Goal: Transaction & Acquisition: Purchase product/service

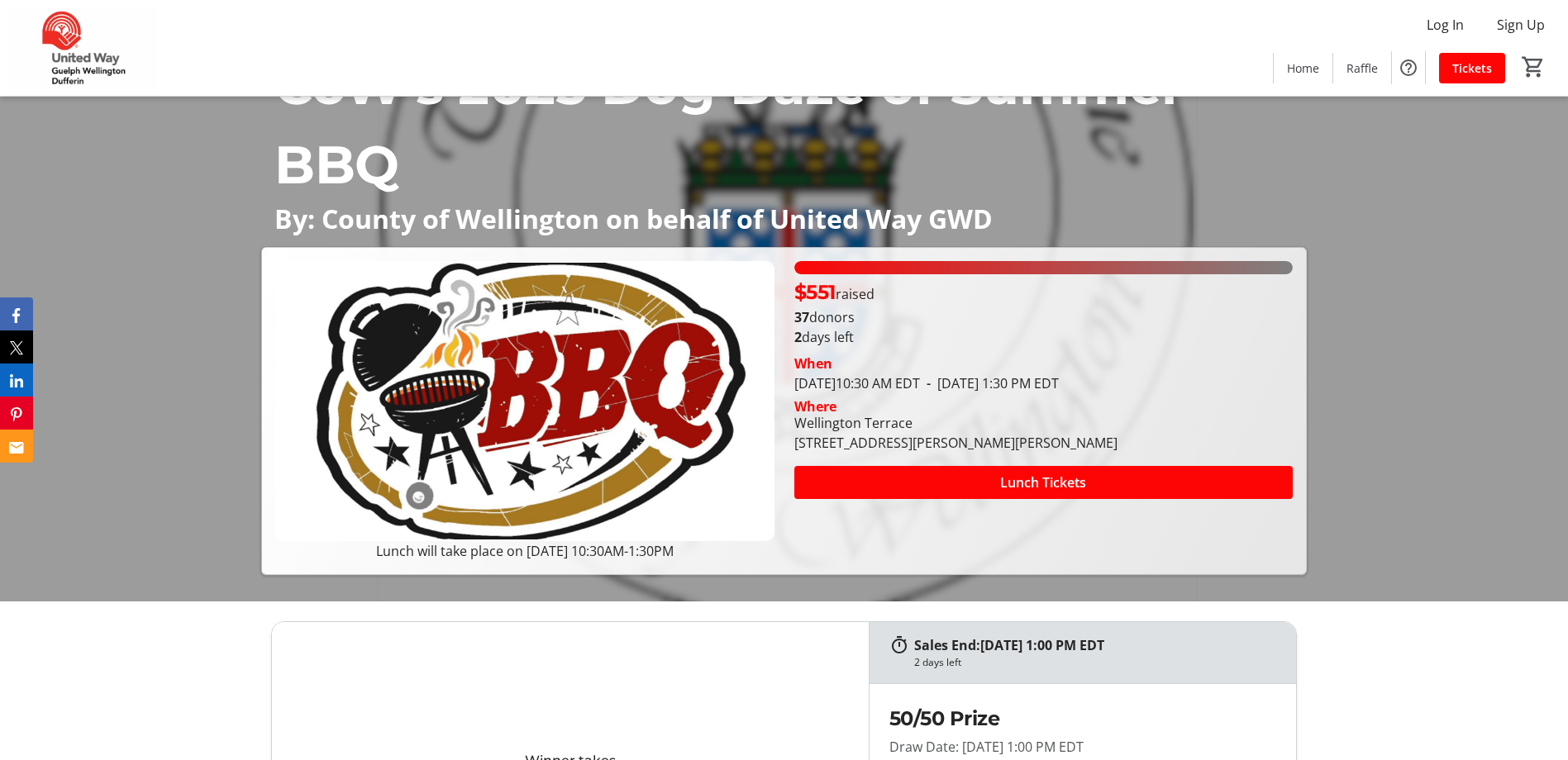
scroll to position [165, 0]
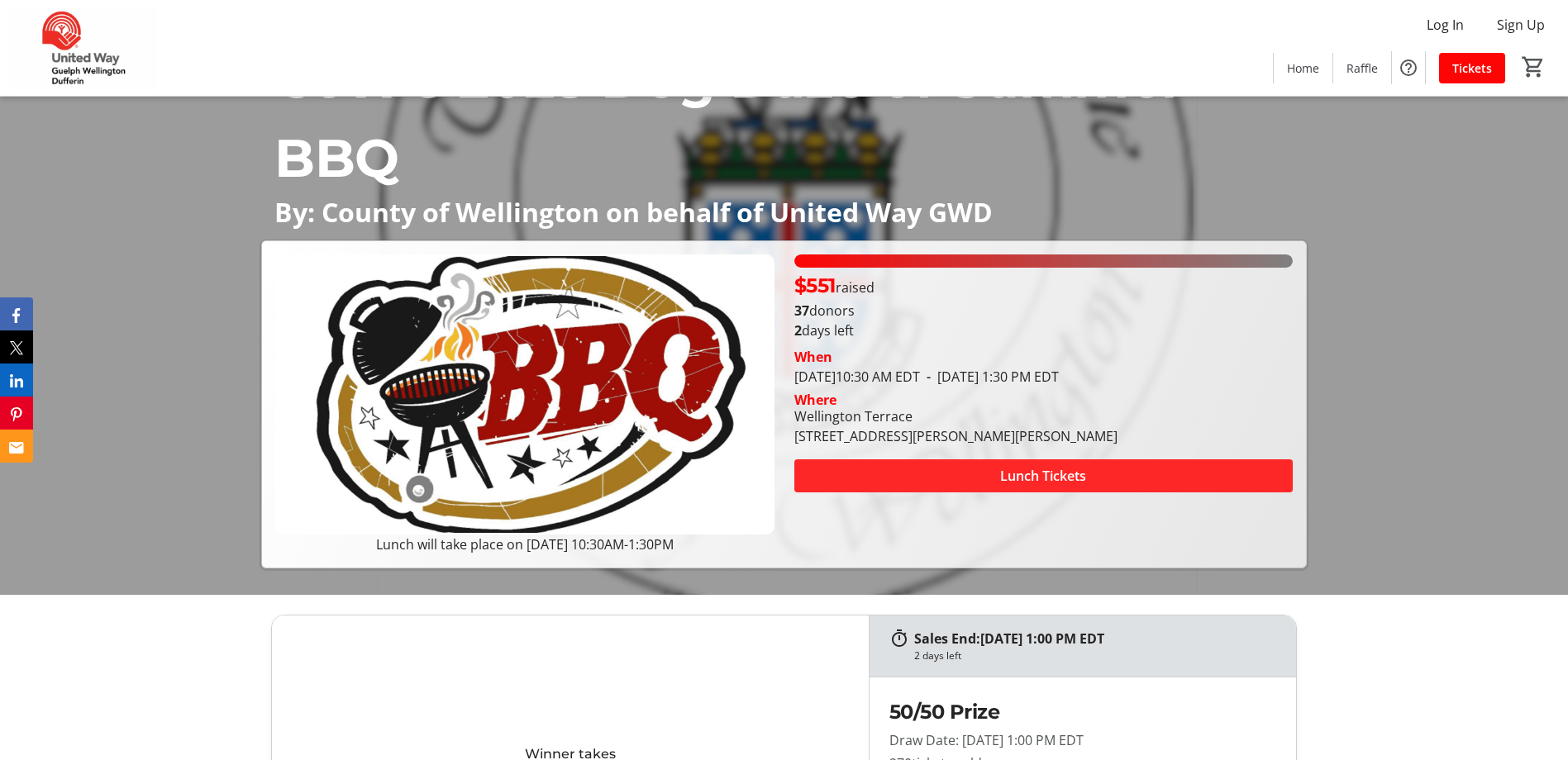
click at [1036, 474] on span "Lunch Tickets" at bounding box center [1042, 475] width 86 height 19
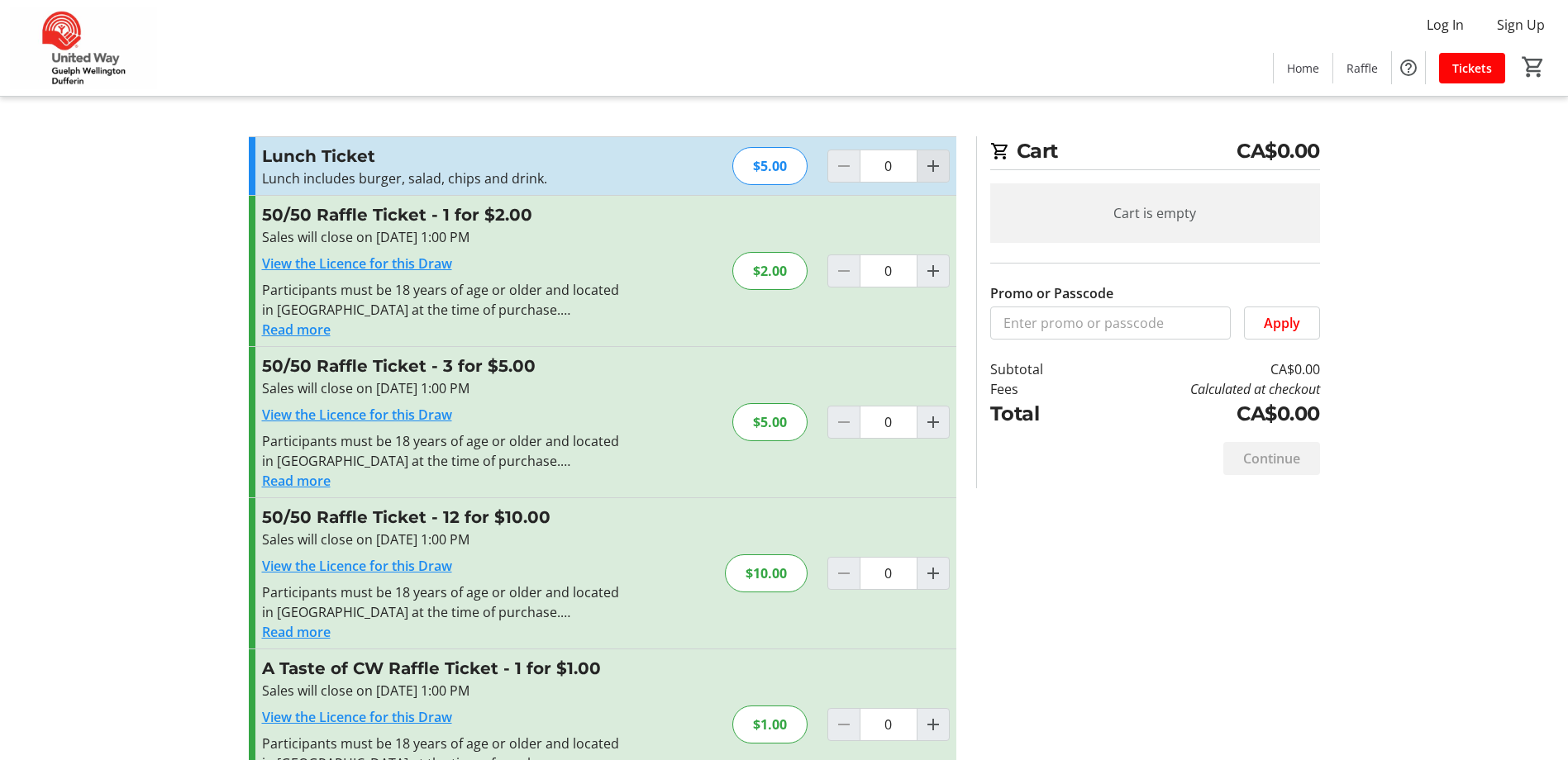
click at [929, 167] on mat-icon "Increment by one" at bounding box center [933, 165] width 19 height 19
type input "1"
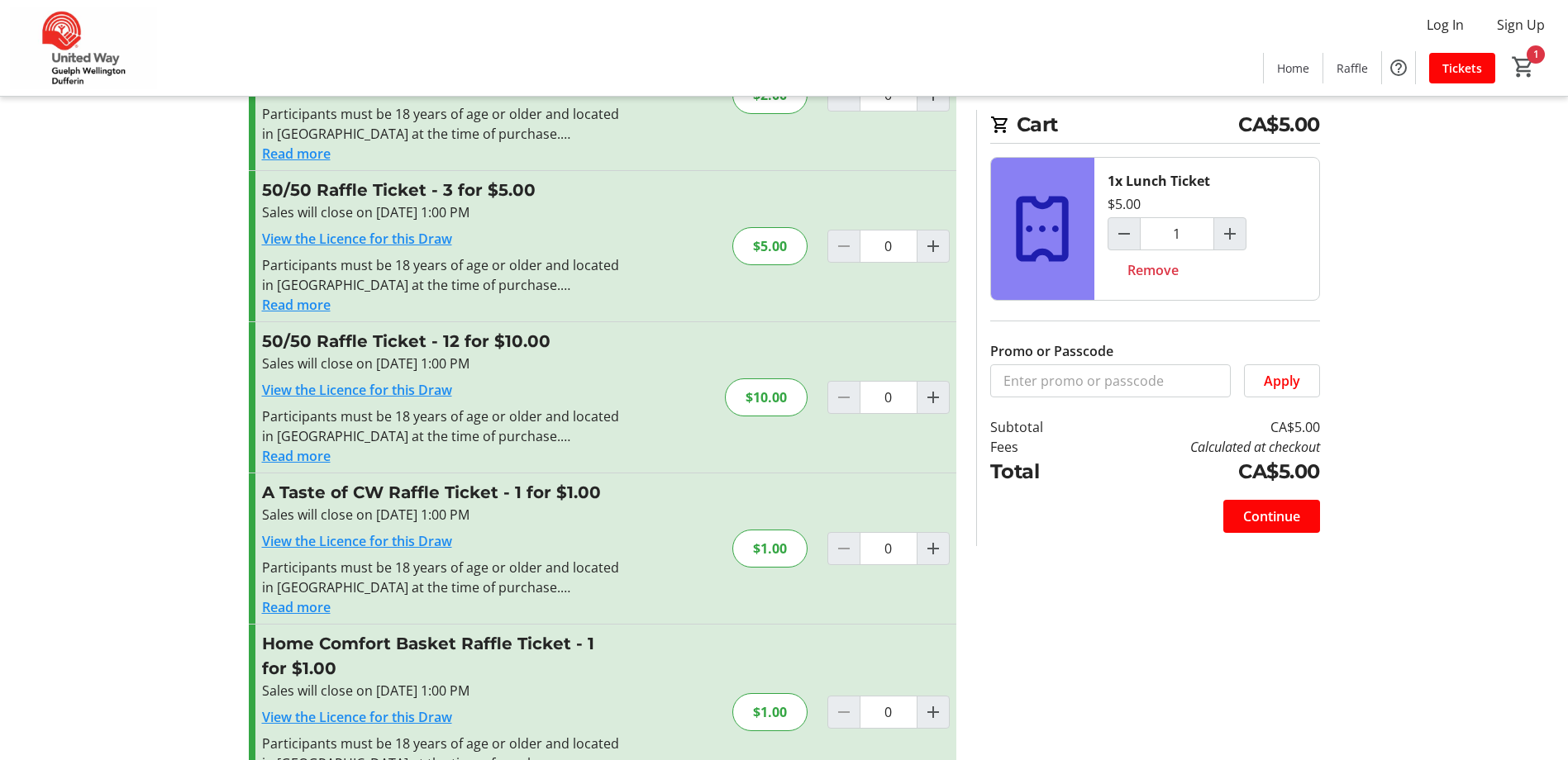
scroll to position [164, 0]
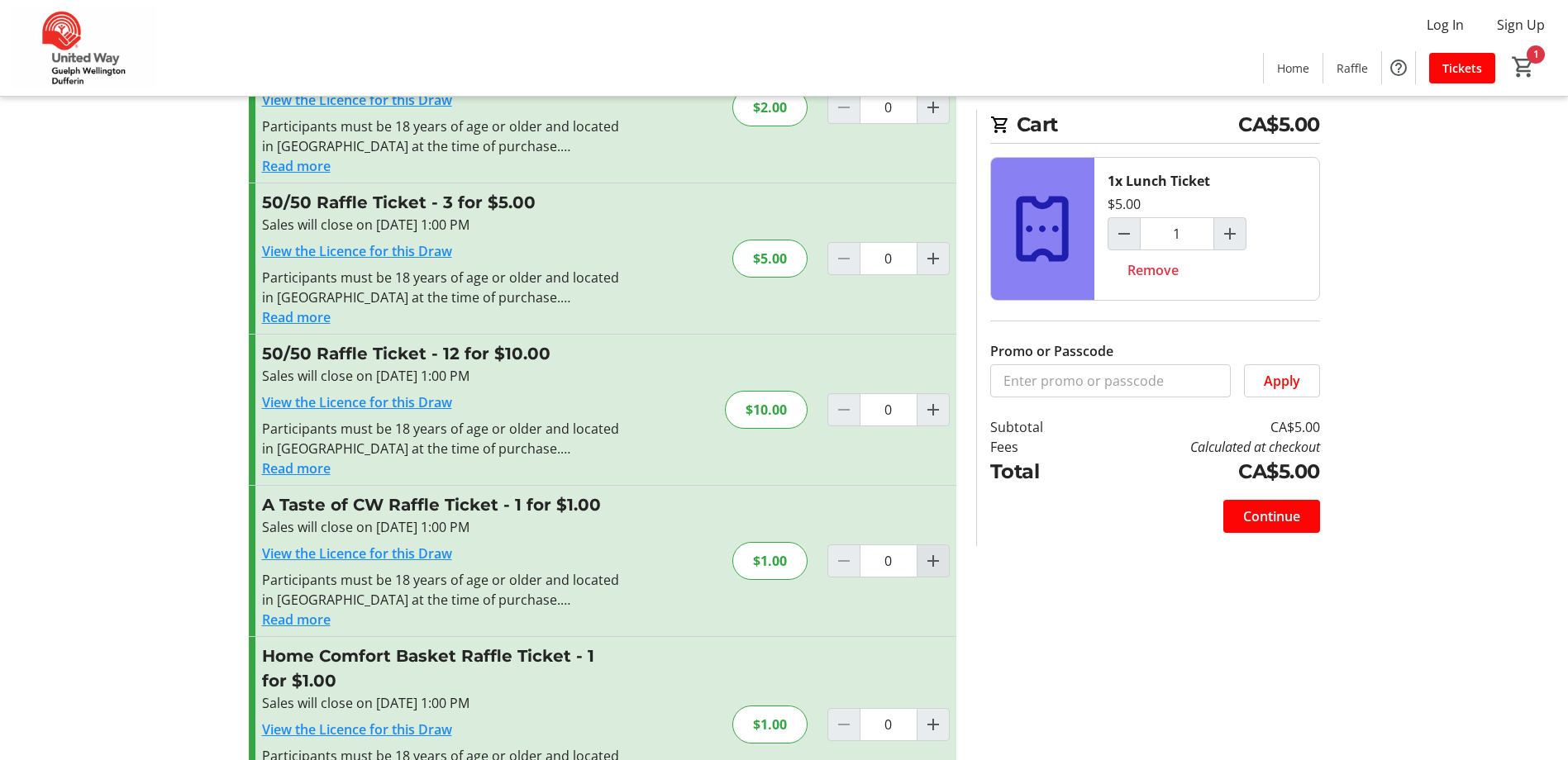
click at [927, 569] on mat-icon "Increment by one" at bounding box center [933, 561] width 19 height 19
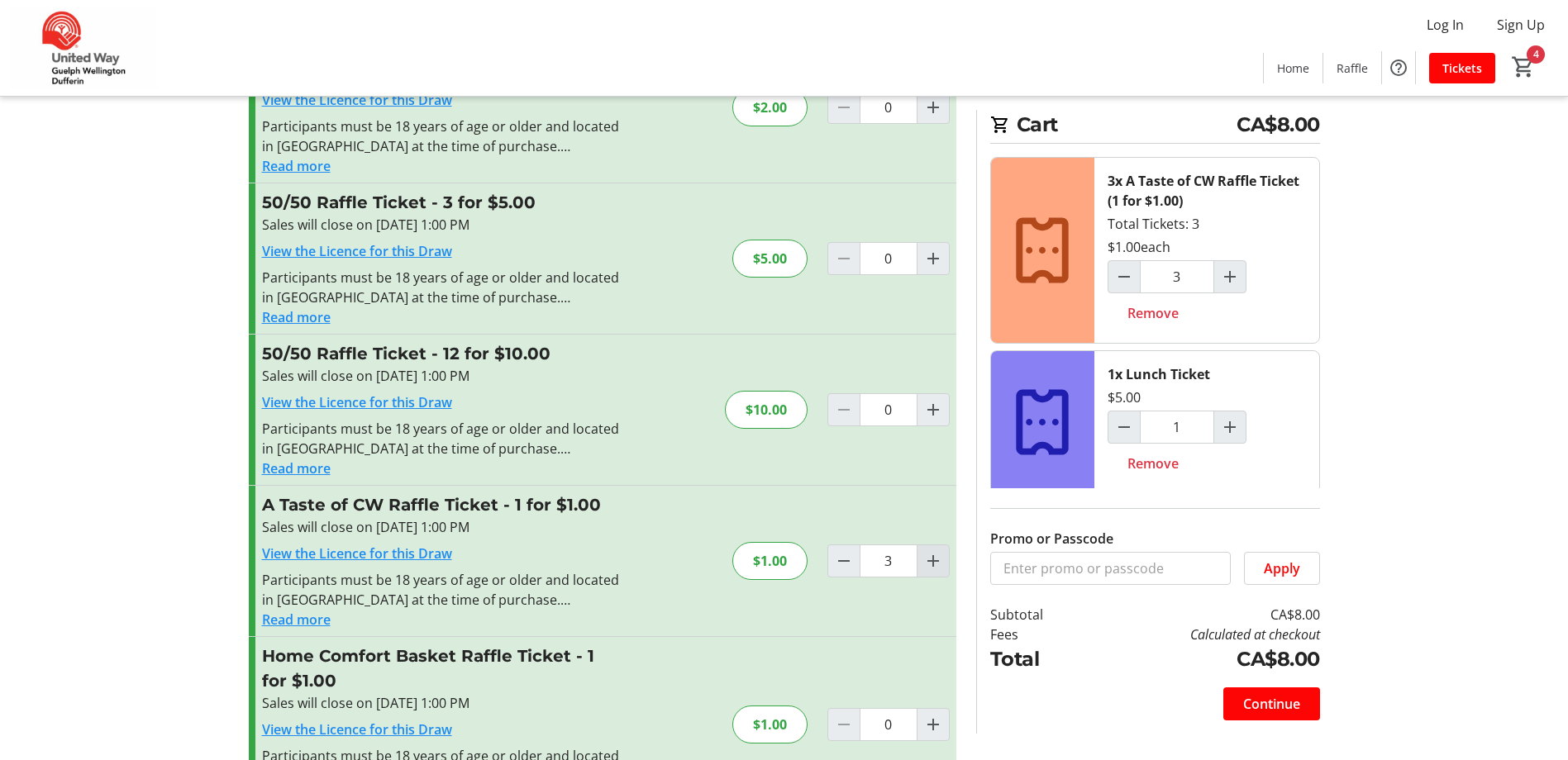
click at [934, 563] on mat-icon "Increment by one" at bounding box center [933, 561] width 19 height 19
type input "5"
click at [934, 563] on mat-icon "Increment by one" at bounding box center [933, 561] width 19 height 19
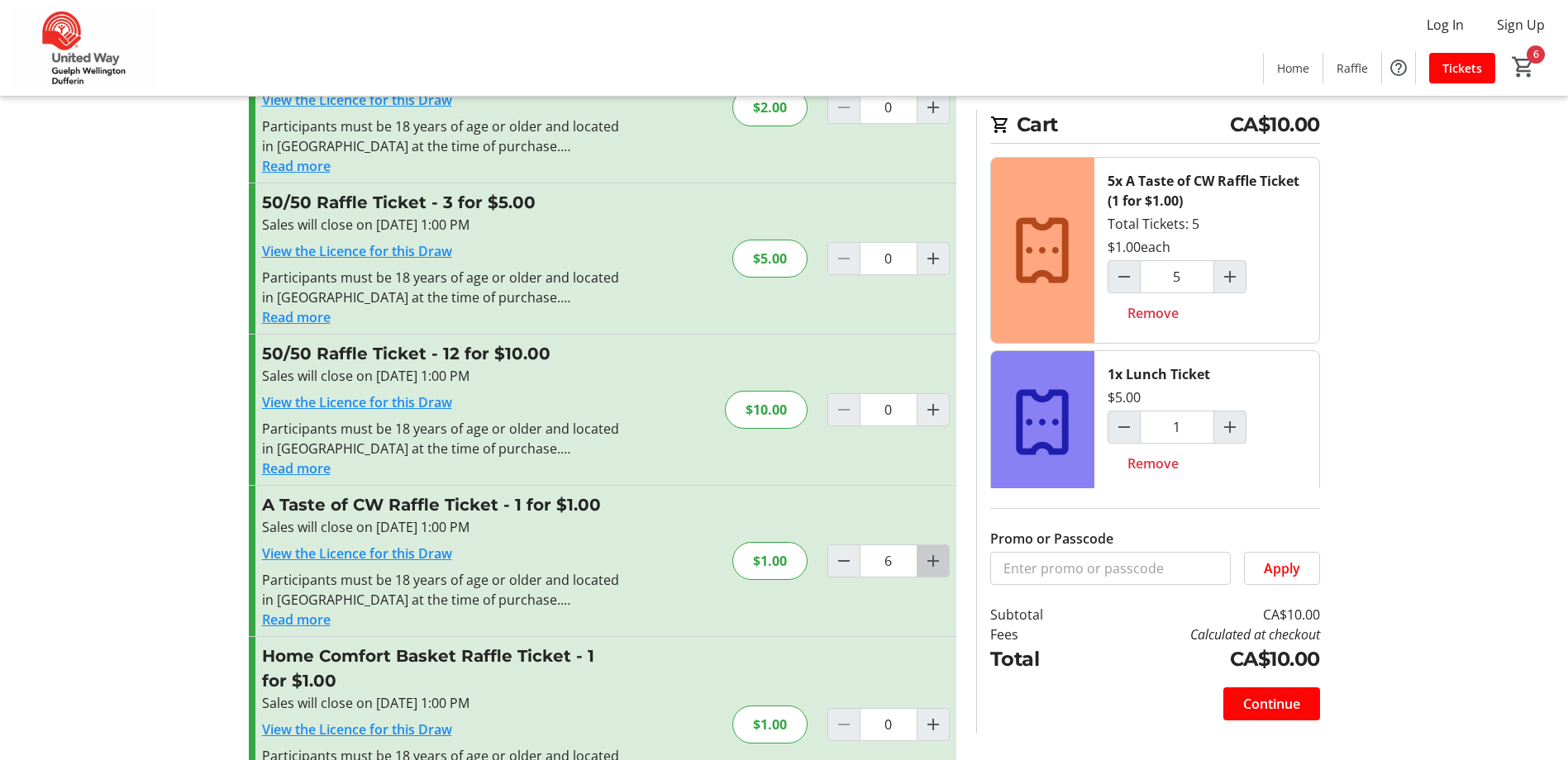
click at [934, 563] on mat-icon "Increment by one" at bounding box center [933, 561] width 19 height 19
type input "10"
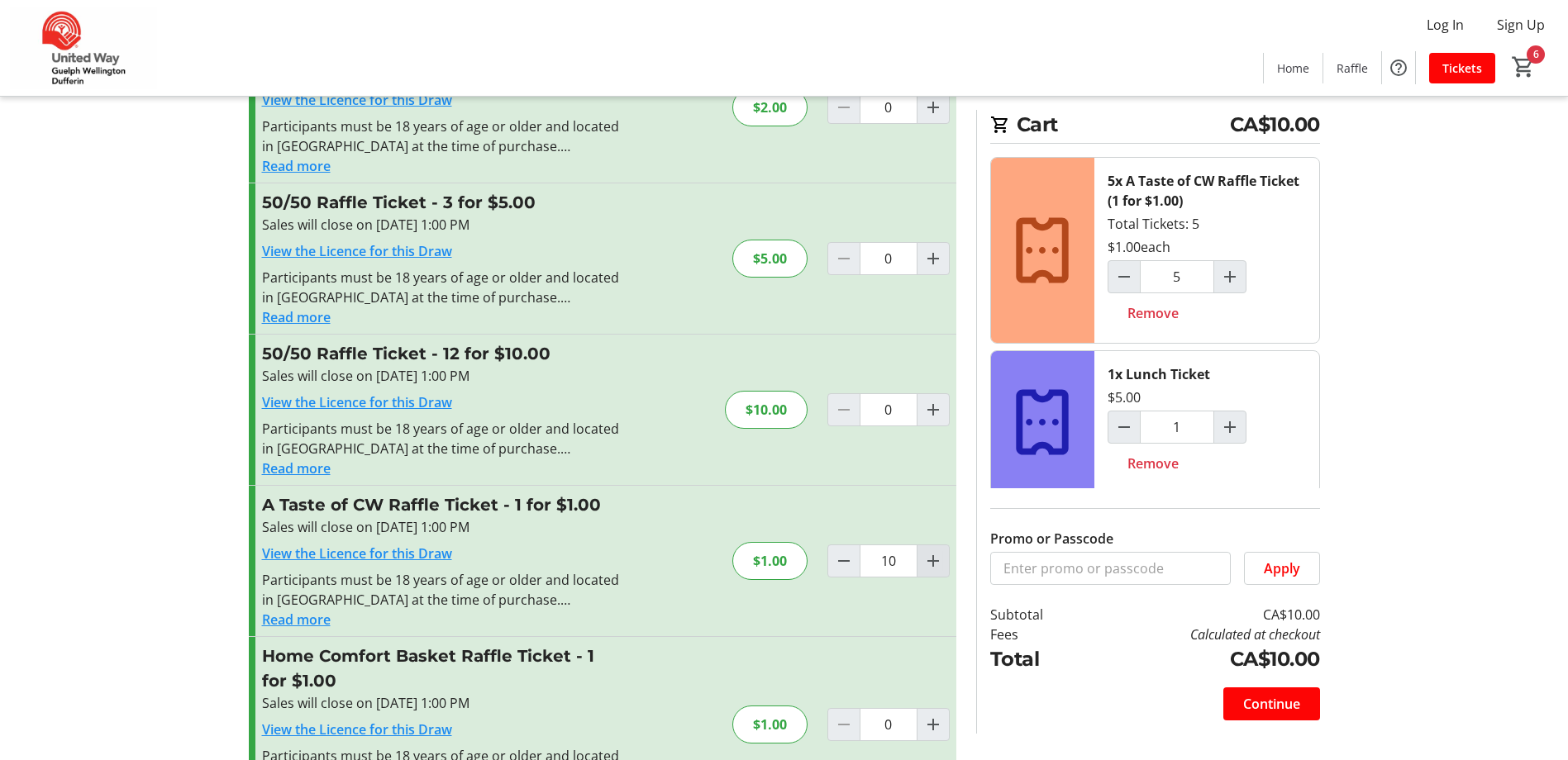
type input "10"
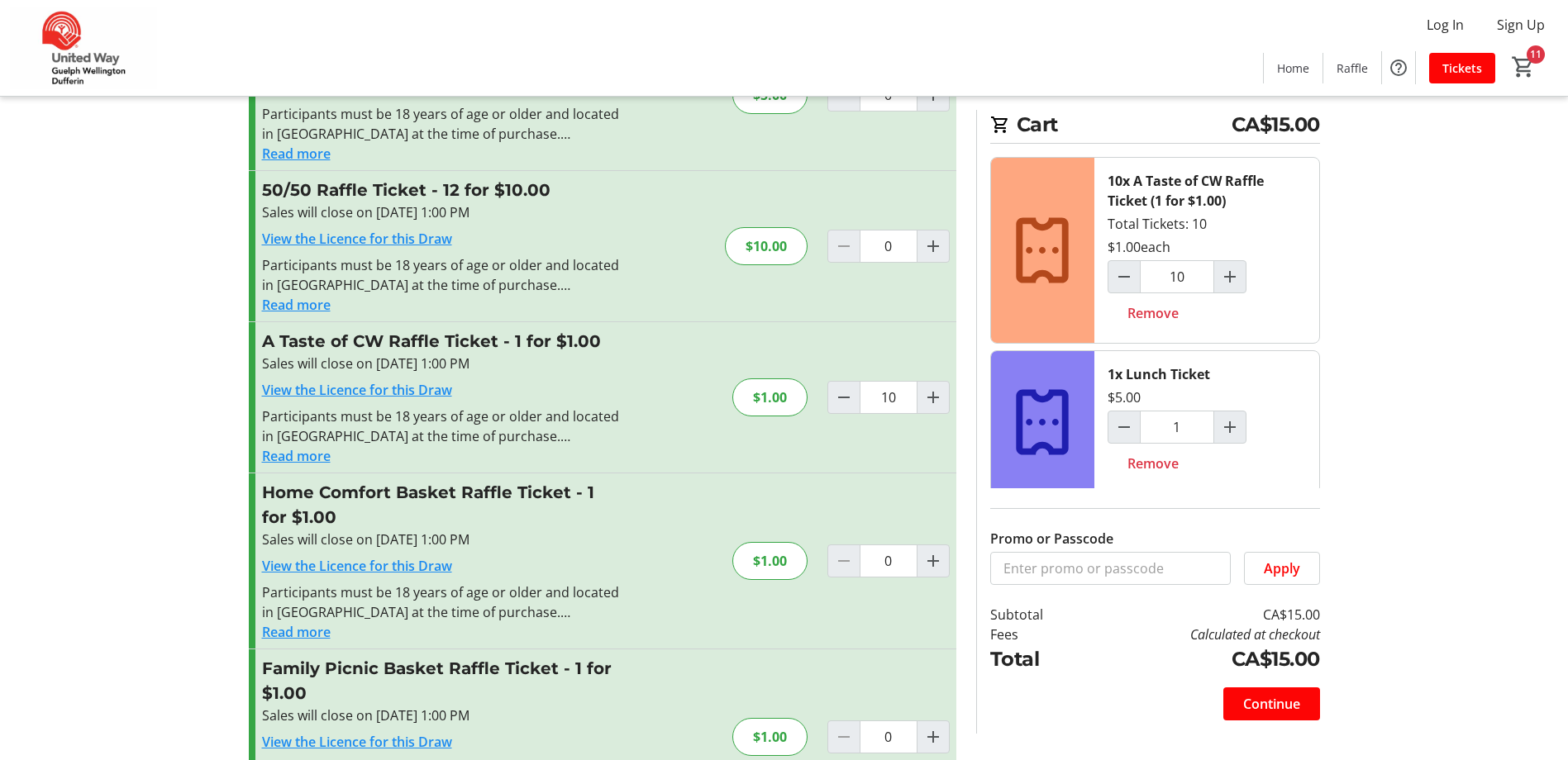
scroll to position [329, 0]
click at [1288, 714] on span at bounding box center [1272, 704] width 97 height 40
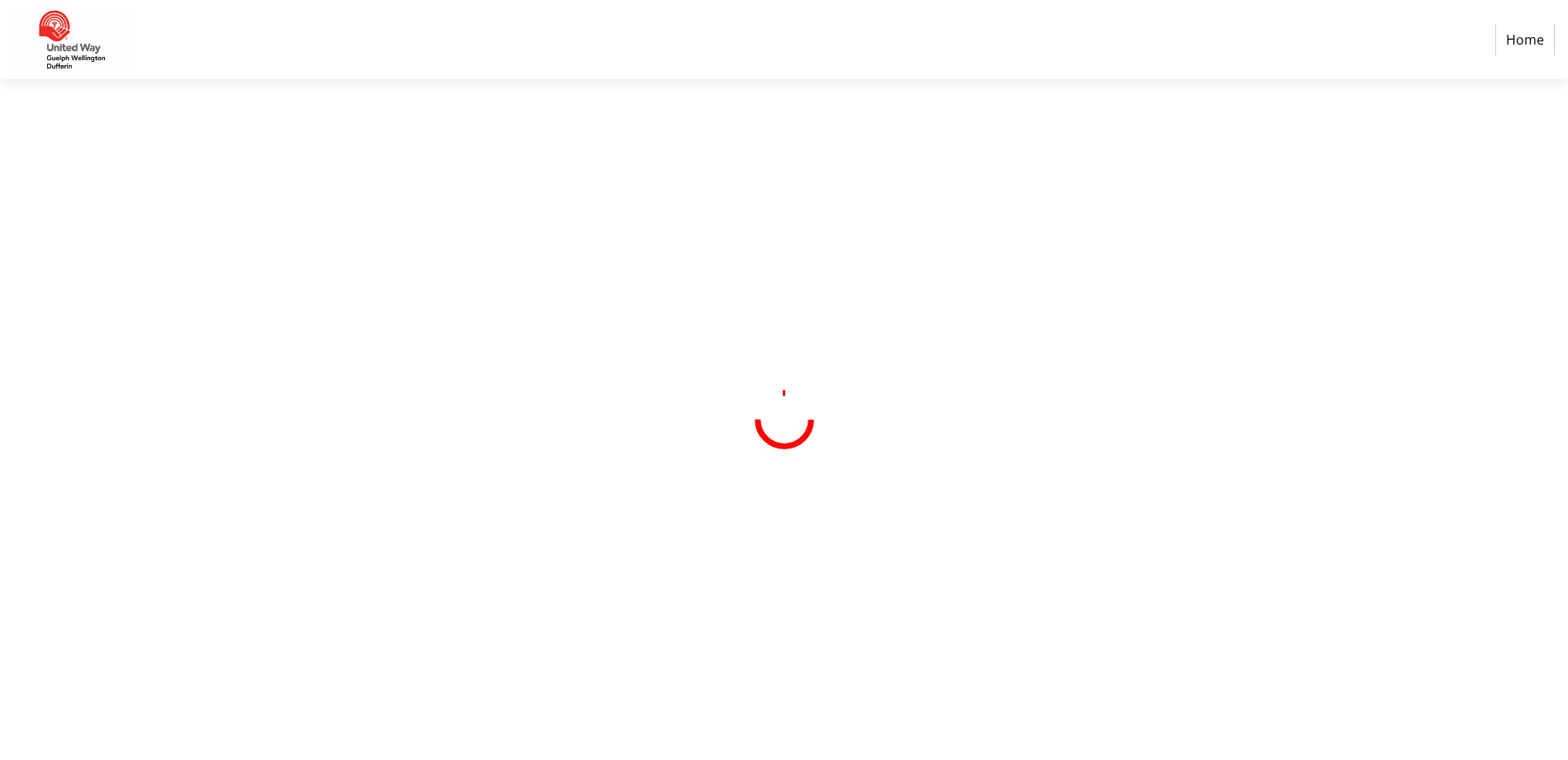
select select "CA"
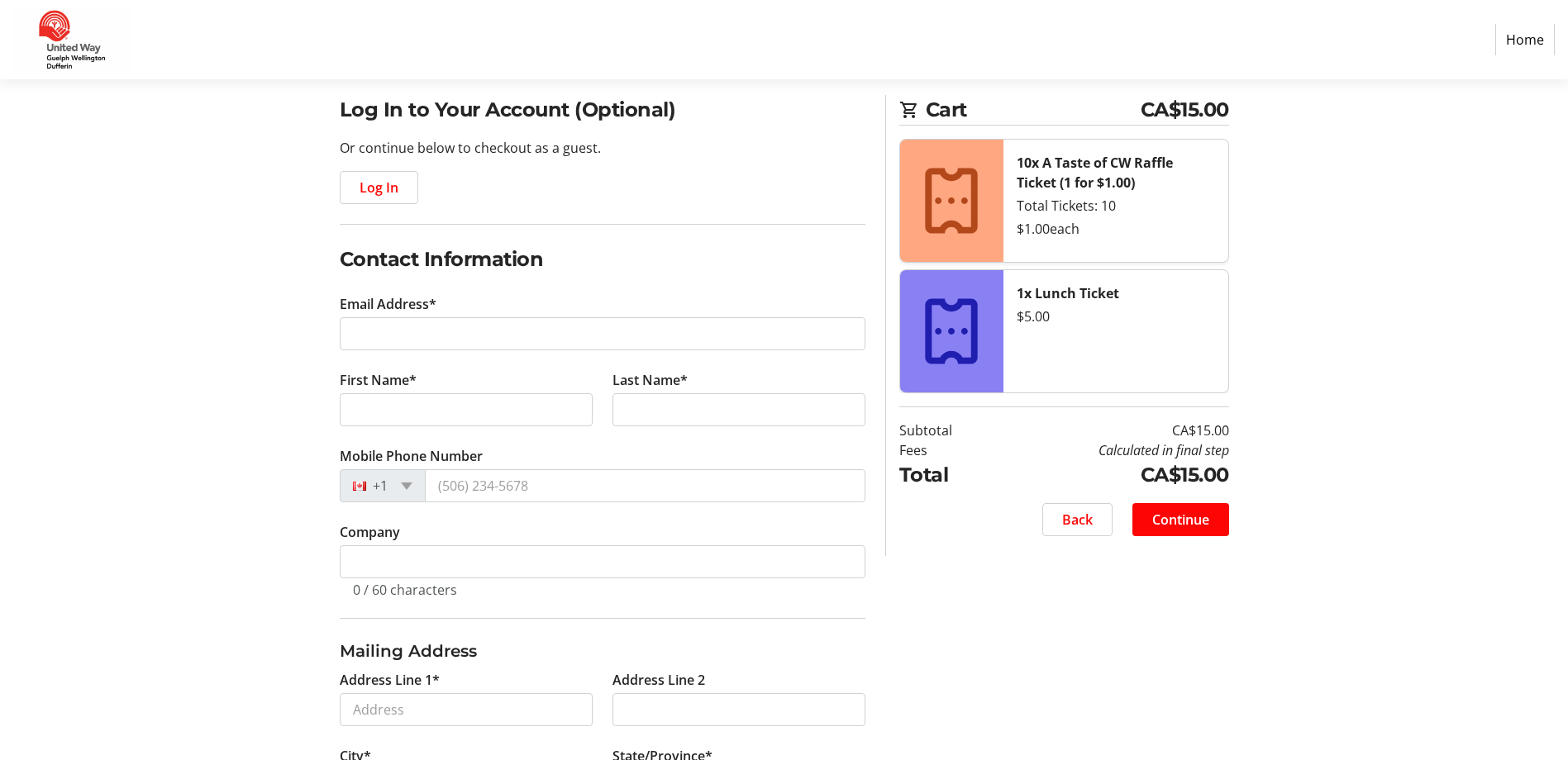
scroll to position [165, 0]
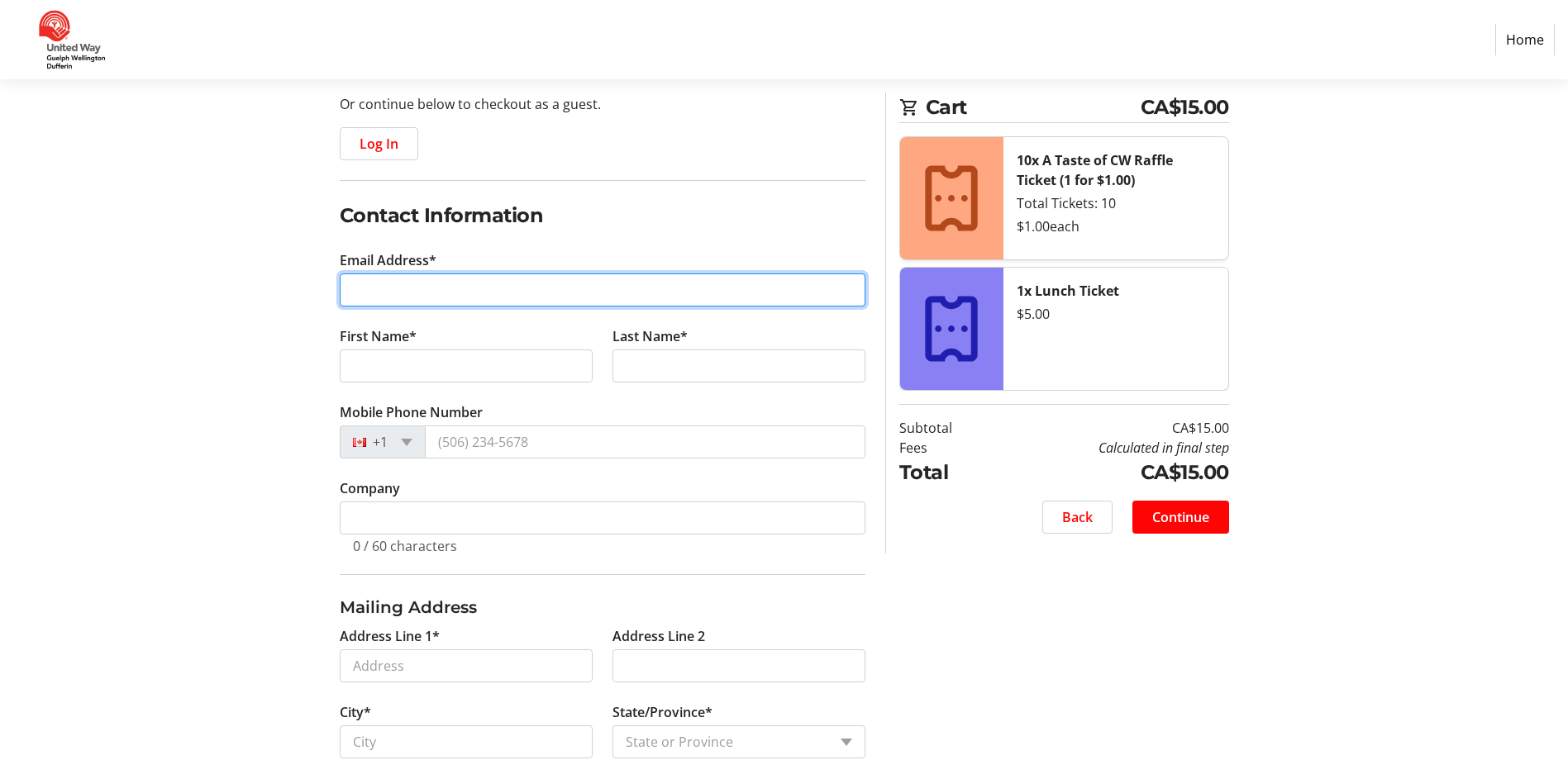
drag, startPoint x: 362, startPoint y: 294, endPoint x: 390, endPoint y: 290, distance: 28.3
click at [362, 294] on input "Email Address*" at bounding box center [602, 290] width 525 height 33
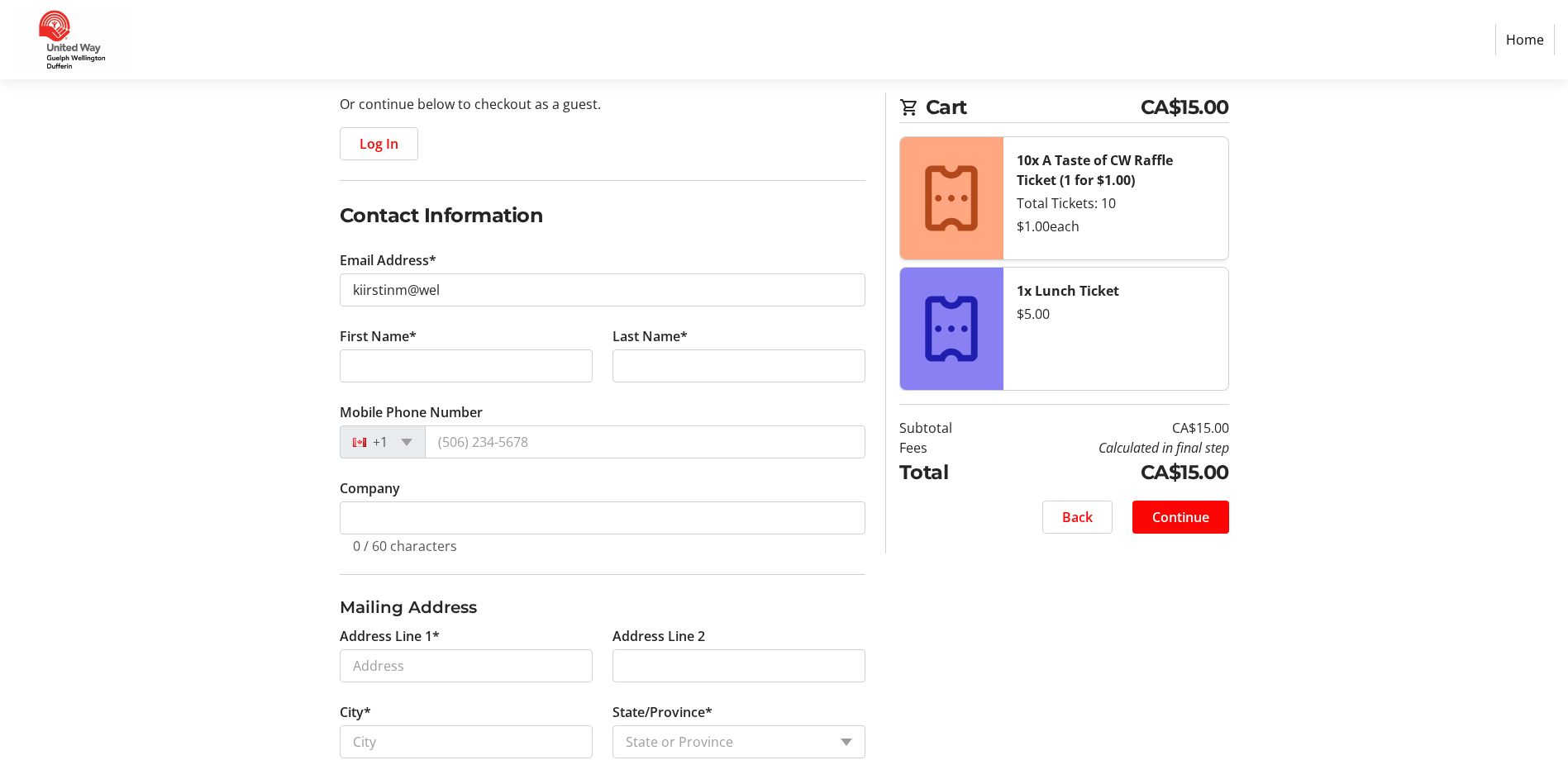
click at [30, 505] on section "Purchase Step 1 of 5 Cart CA$15.00 10x A Taste of CW Raffle Ticket (1 for $1.00…" at bounding box center [784, 485] width 1568 height 1143
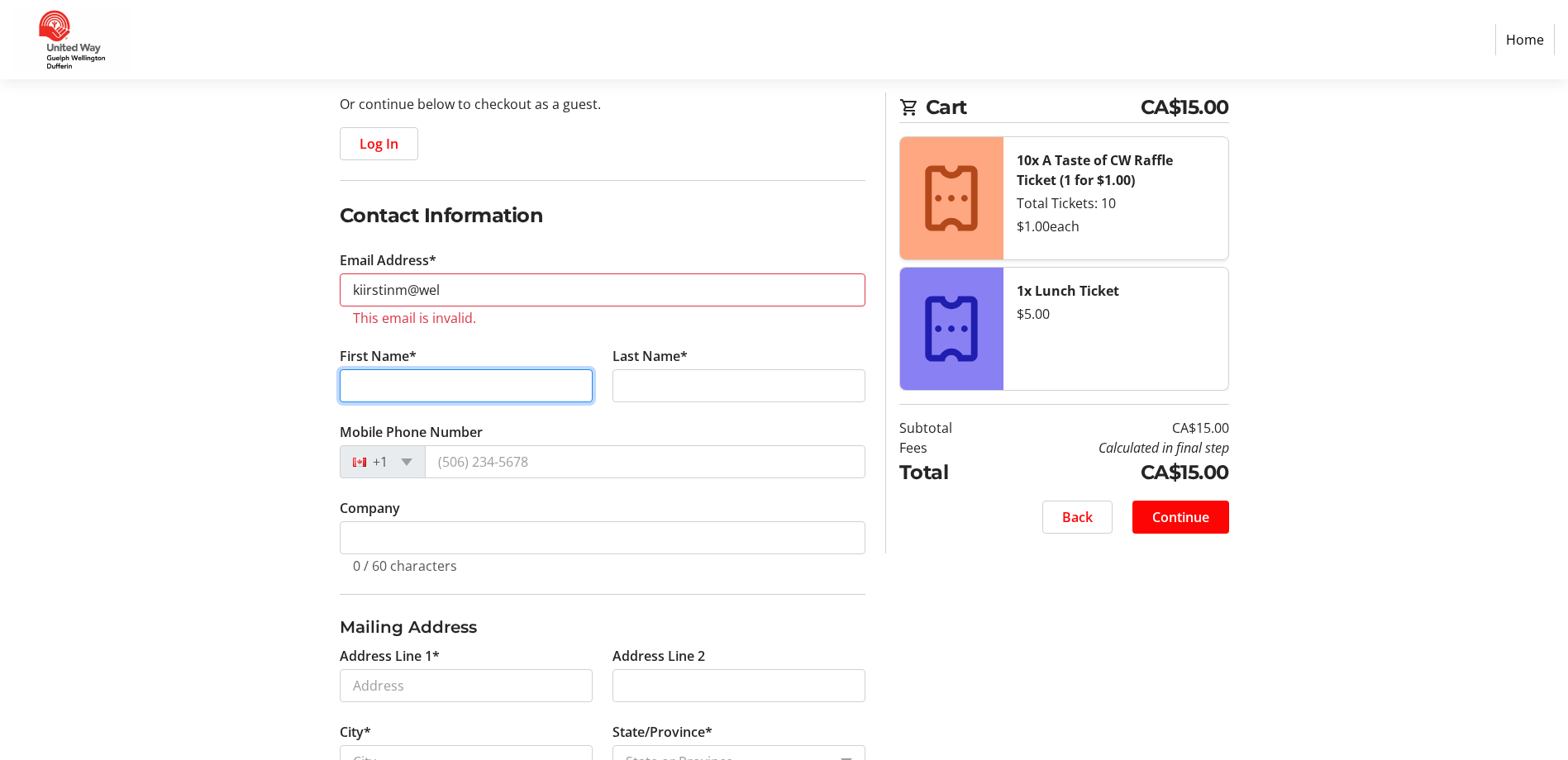
click at [392, 402] on input "First Name*" at bounding box center [466, 386] width 253 height 33
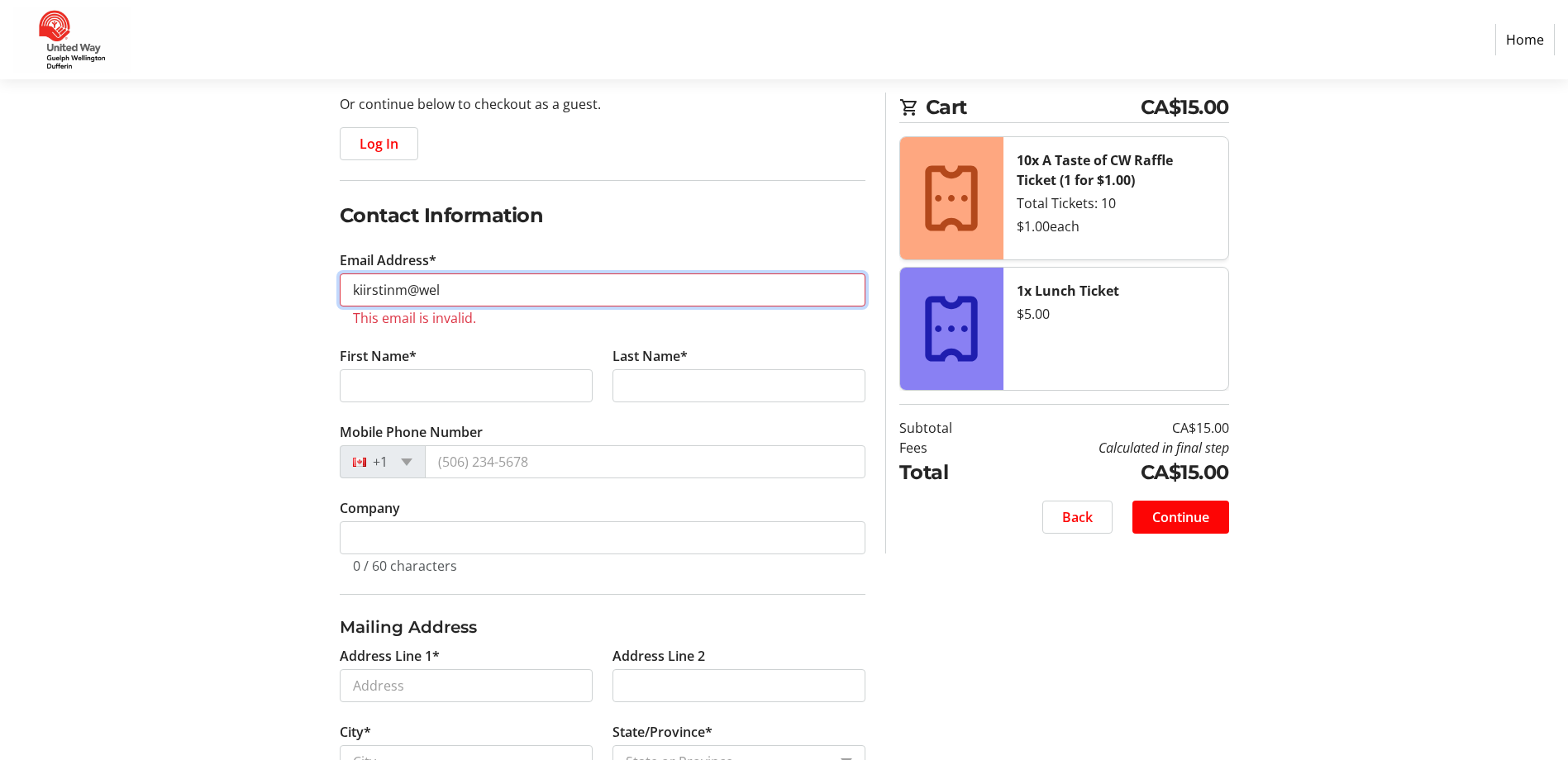
click at [578, 275] on input "kiirstinm@wel" at bounding box center [602, 290] width 525 height 33
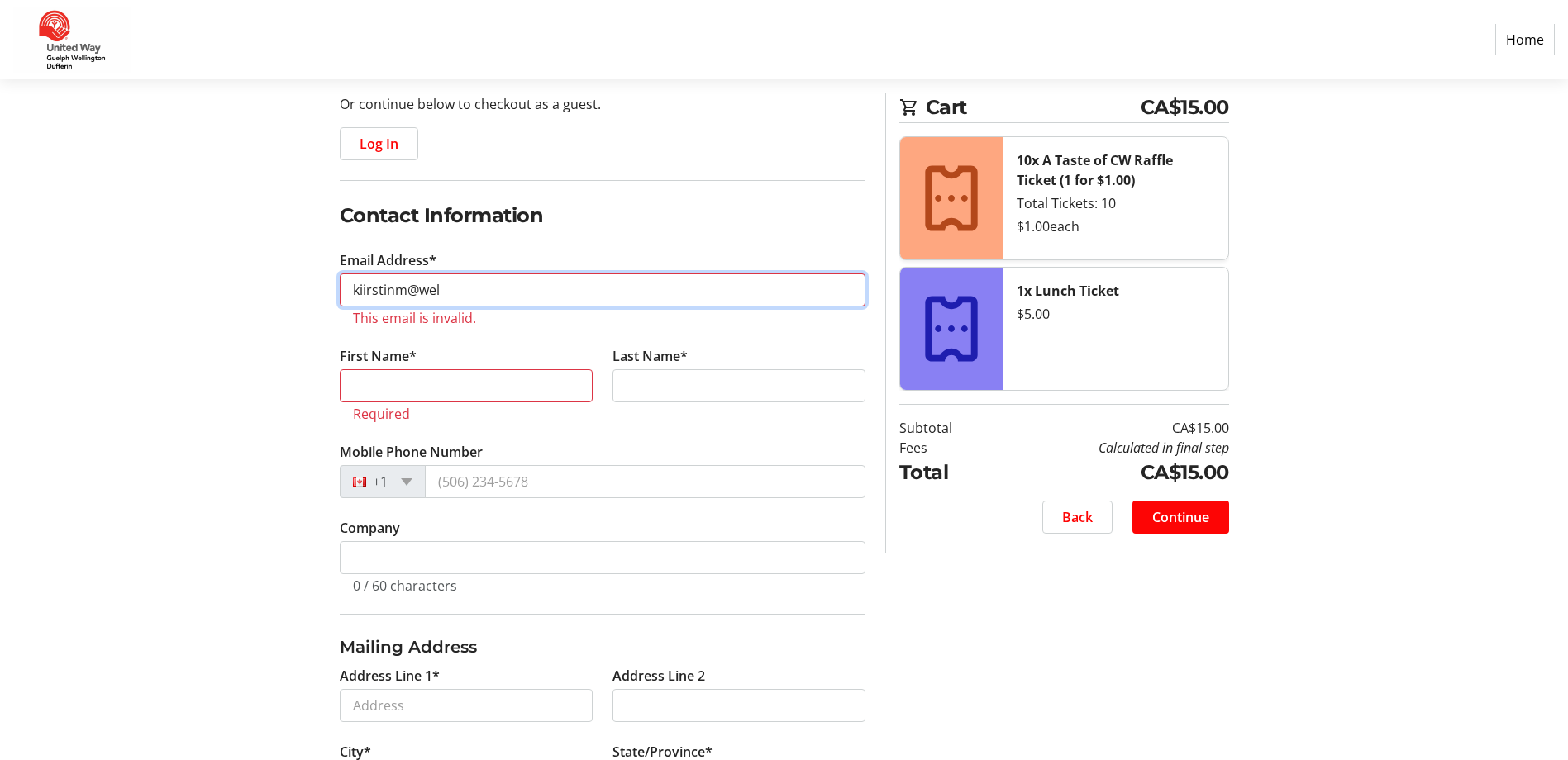
type input "[EMAIL_ADDRESS][DOMAIN_NAME]"
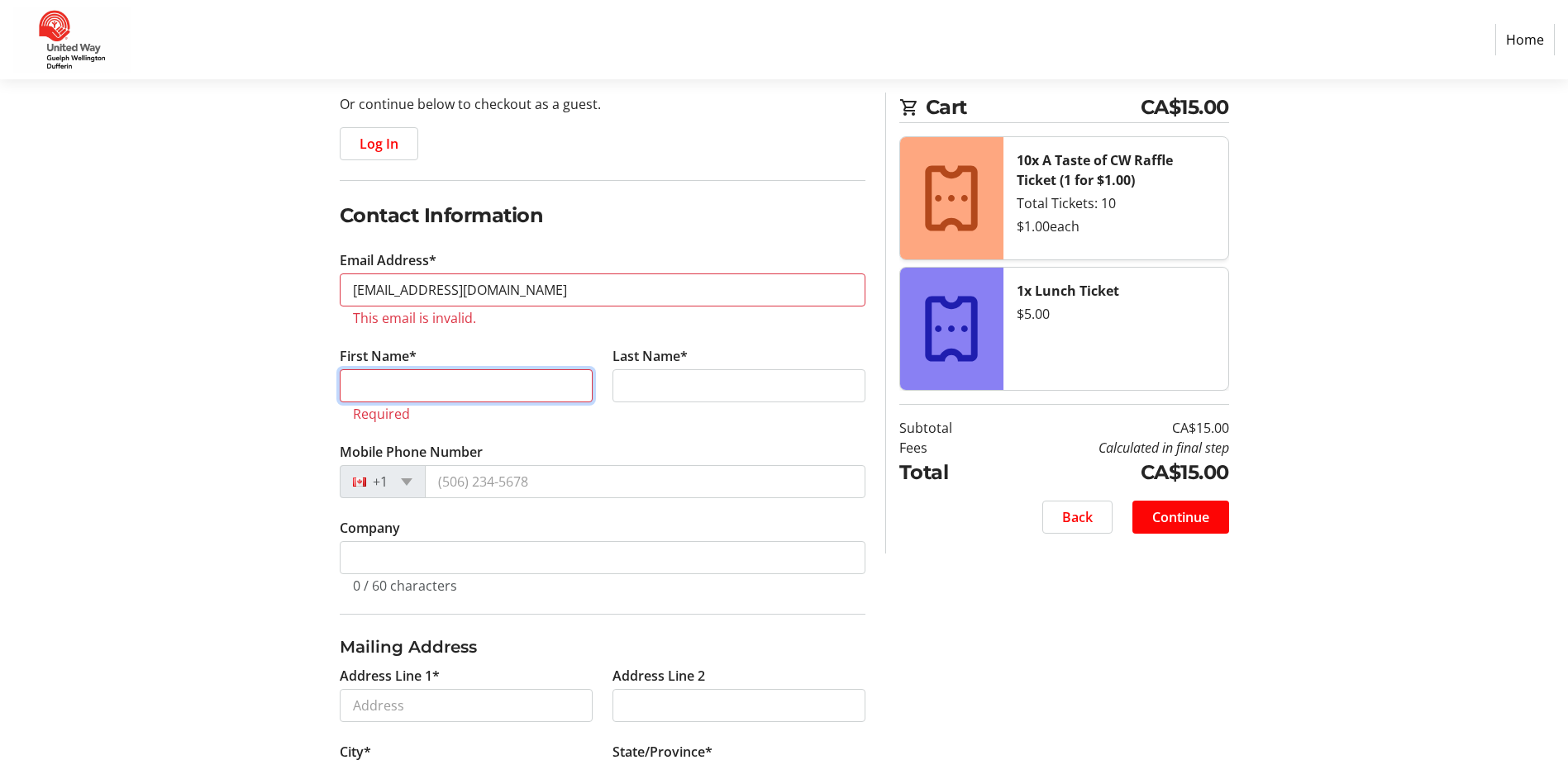
type input "Kiirstin"
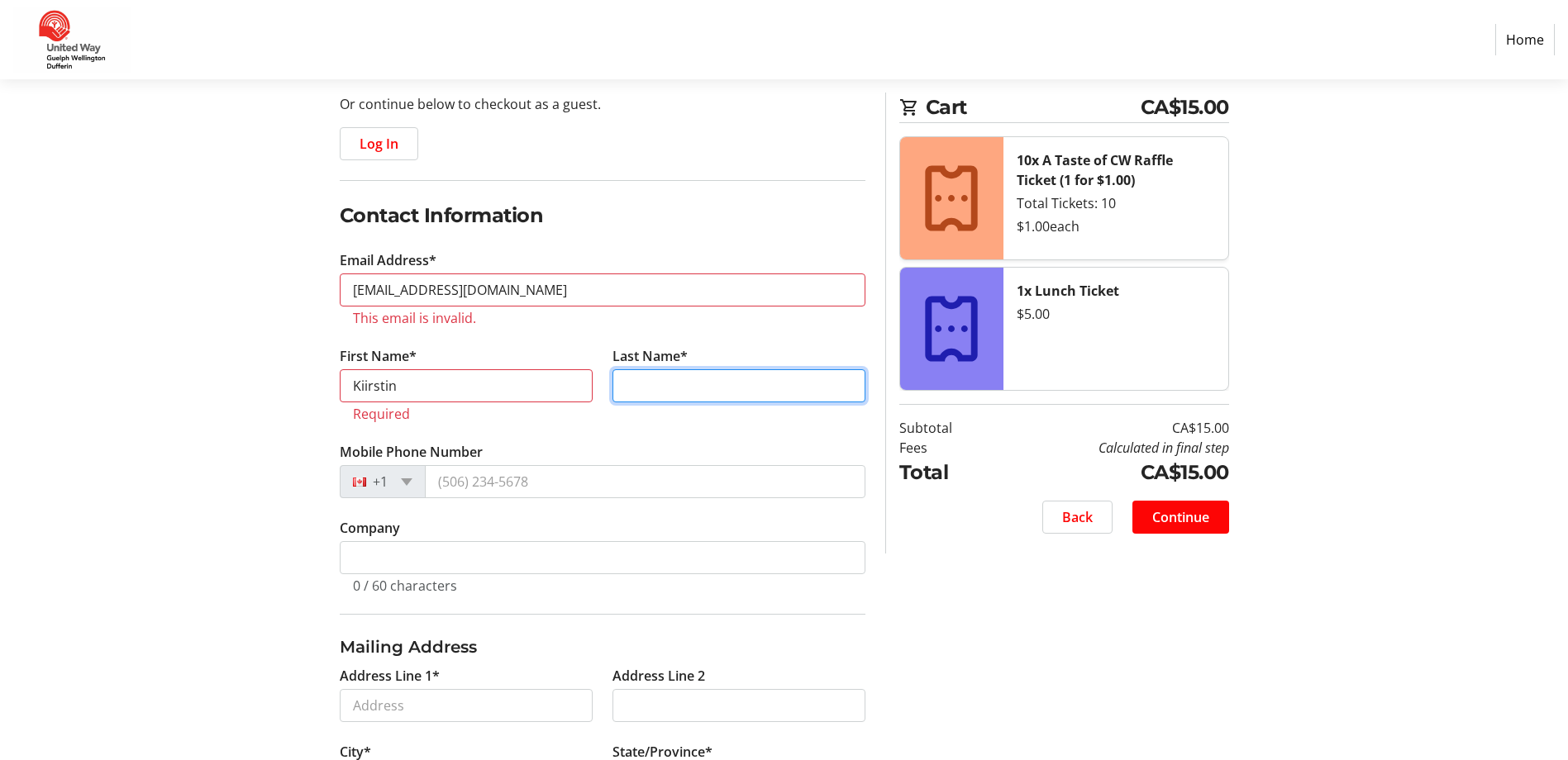
type input "[PERSON_NAME]"
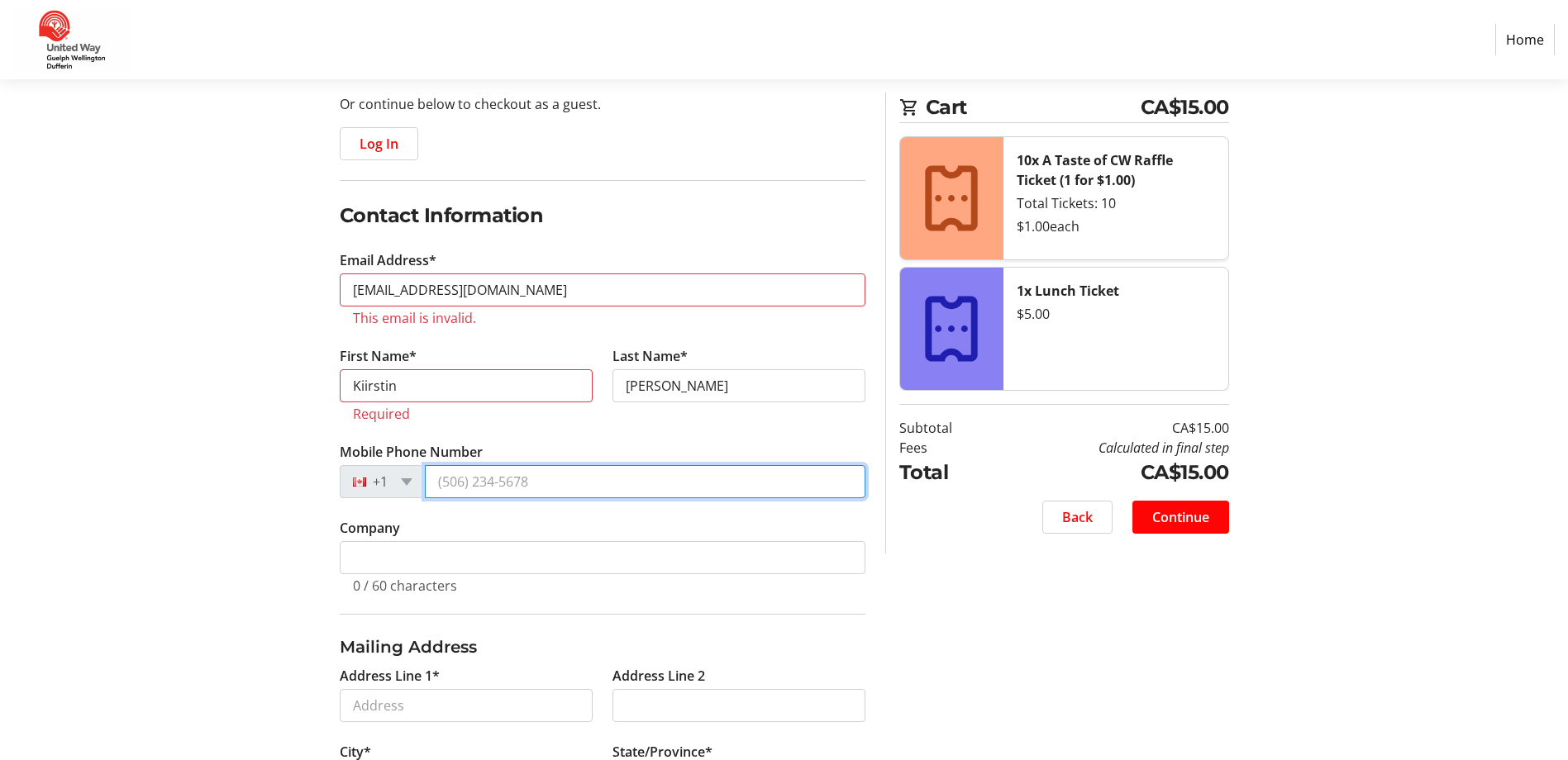
type input "[PHONE_NUMBER]"
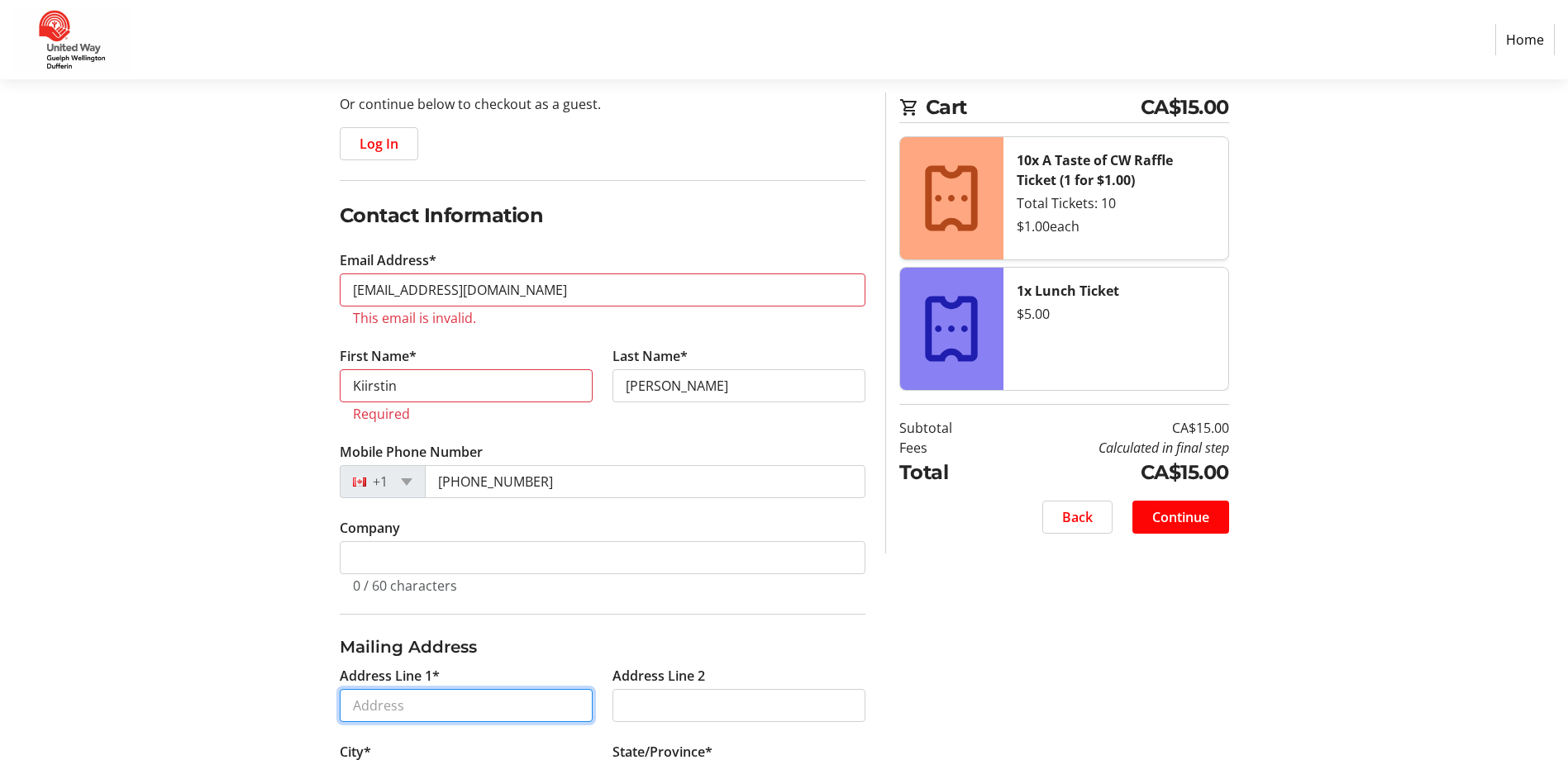
type input "[STREET_ADDRESS][PERSON_NAME]"
type input "Kitchener"
select select "ON"
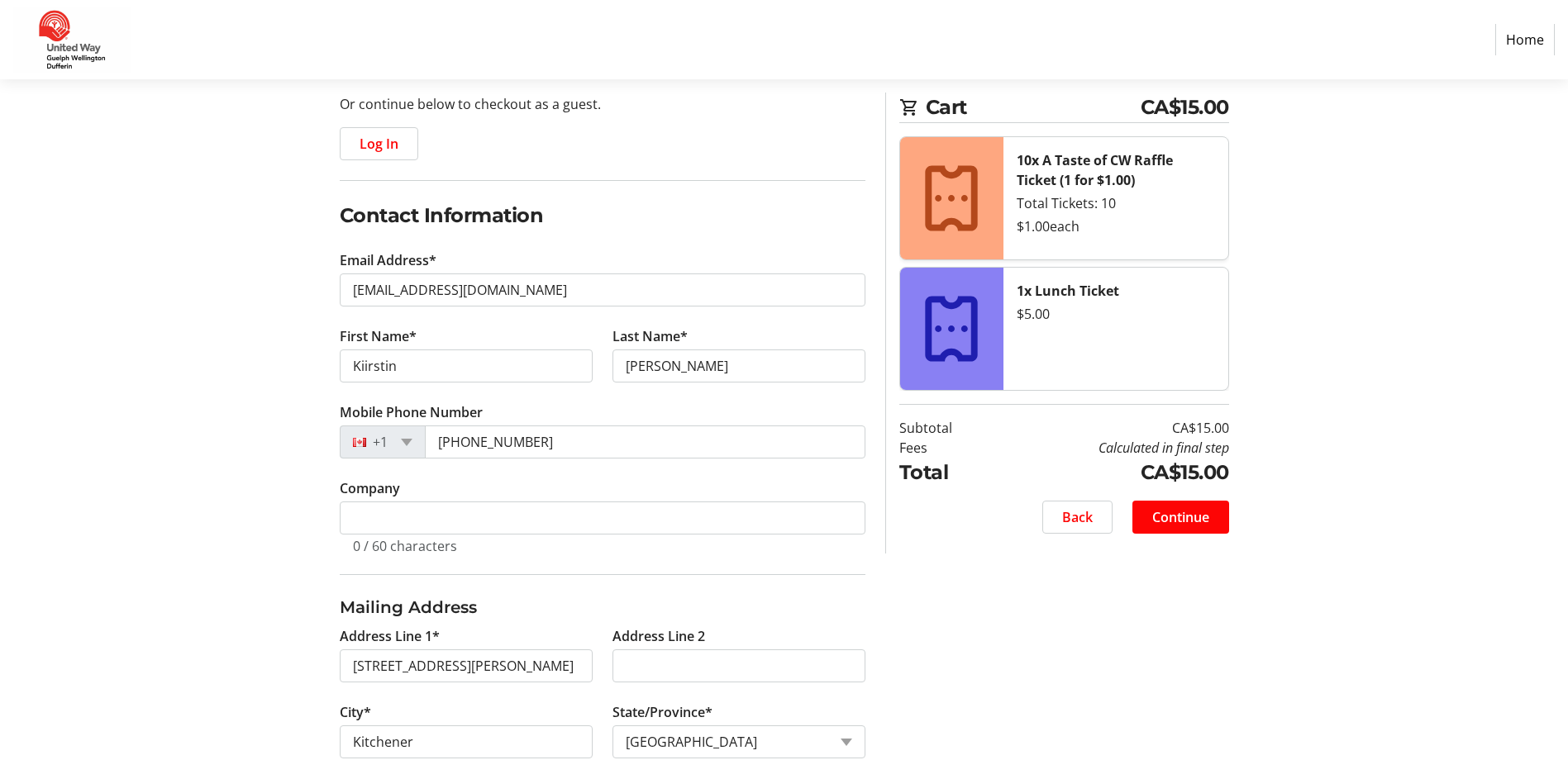
click at [277, 369] on div "Log In to Your Account (Optional) Or continue below to checkout as a guest. Log…" at bounding box center [784, 563] width 1091 height 1026
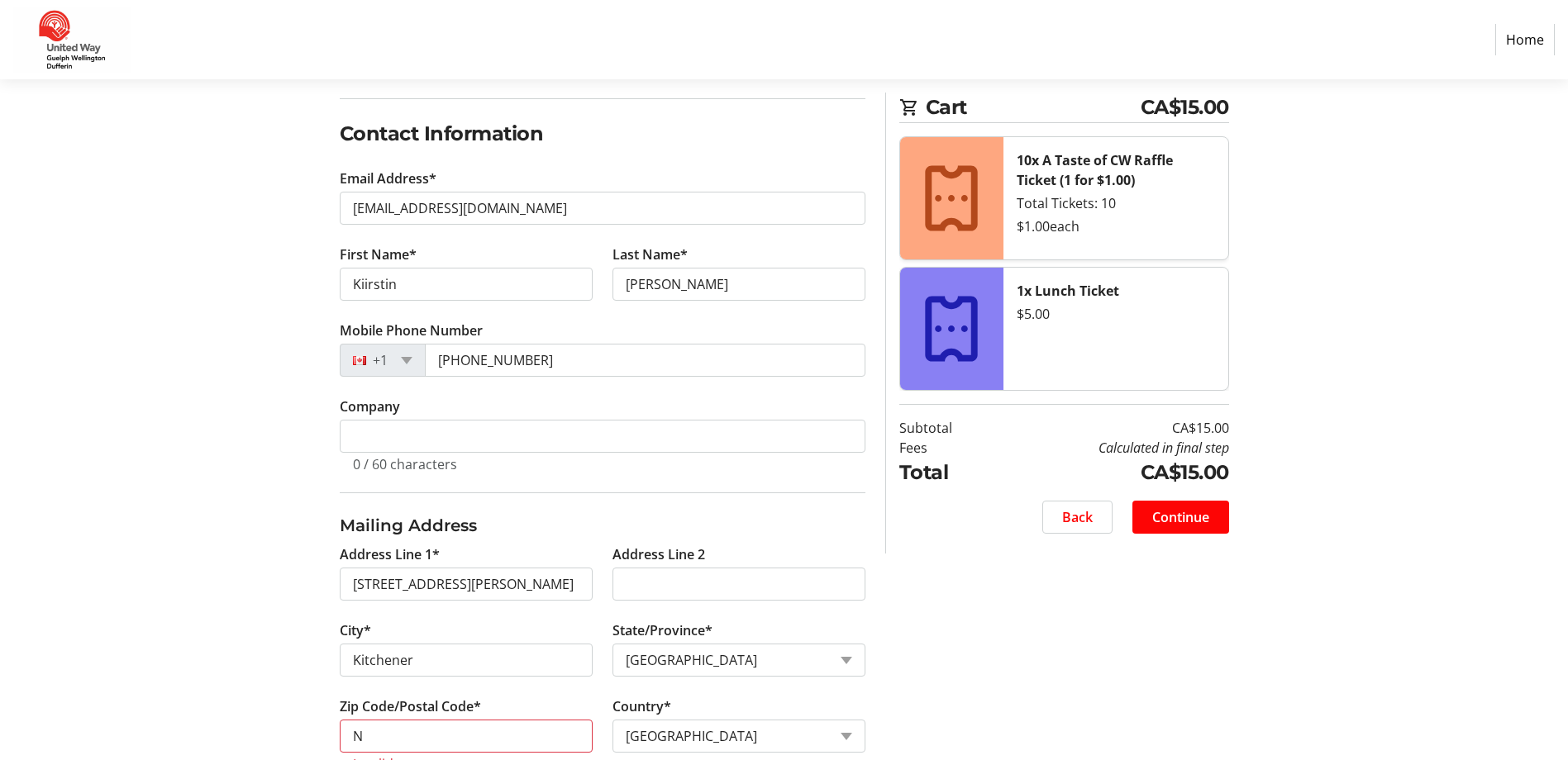
scroll to position [248, 0]
click at [400, 364] on div "+1" at bounding box center [382, 359] width 86 height 33
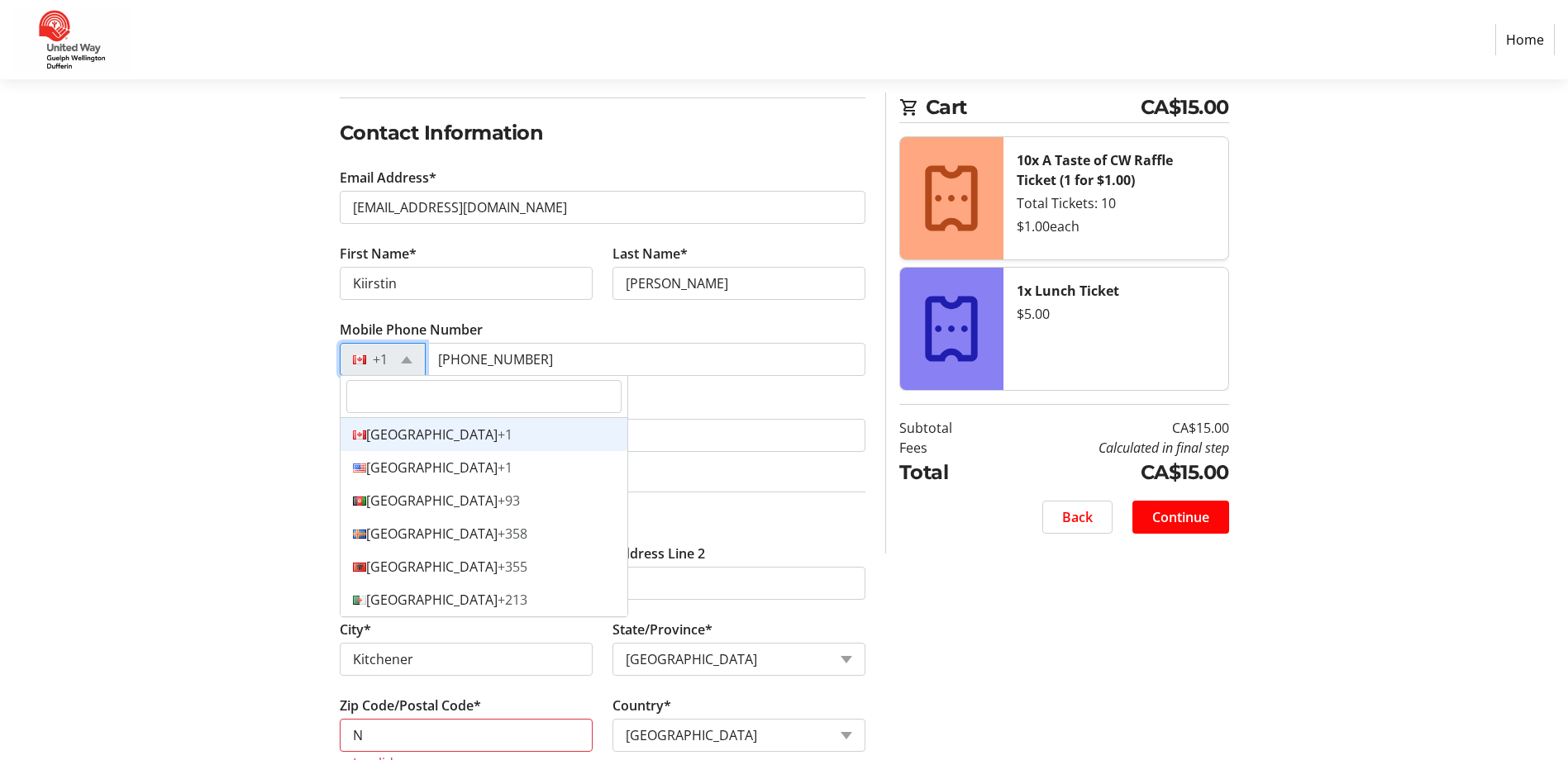
click at [400, 364] on div "+1" at bounding box center [382, 359] width 86 height 33
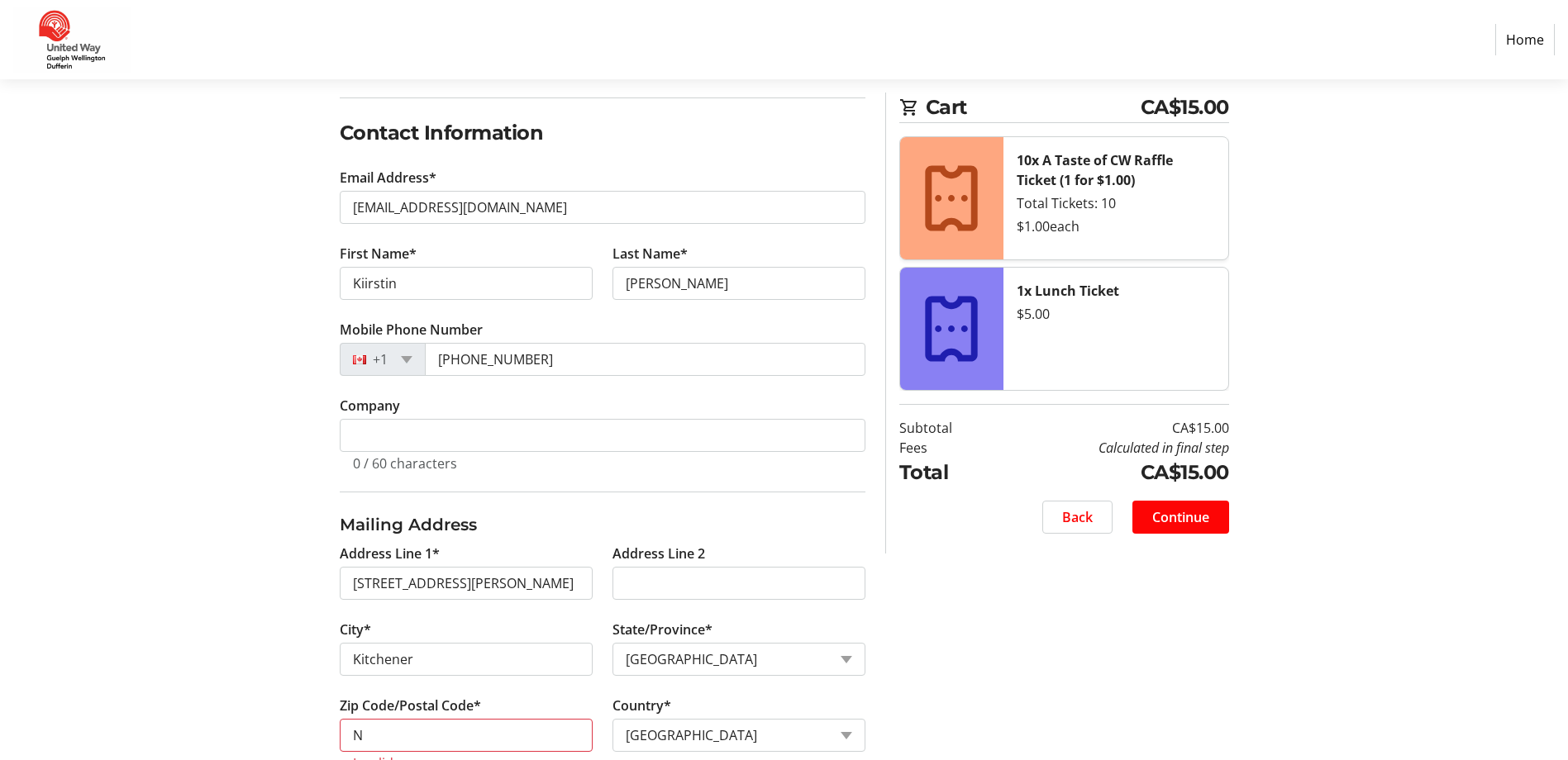
click at [61, 325] on section "Purchase Step 1 of 5 Cart CA$15.00 10x A Taste of CW Raffle Ticket (1 for $1.00…" at bounding box center [784, 413] width 1568 height 1163
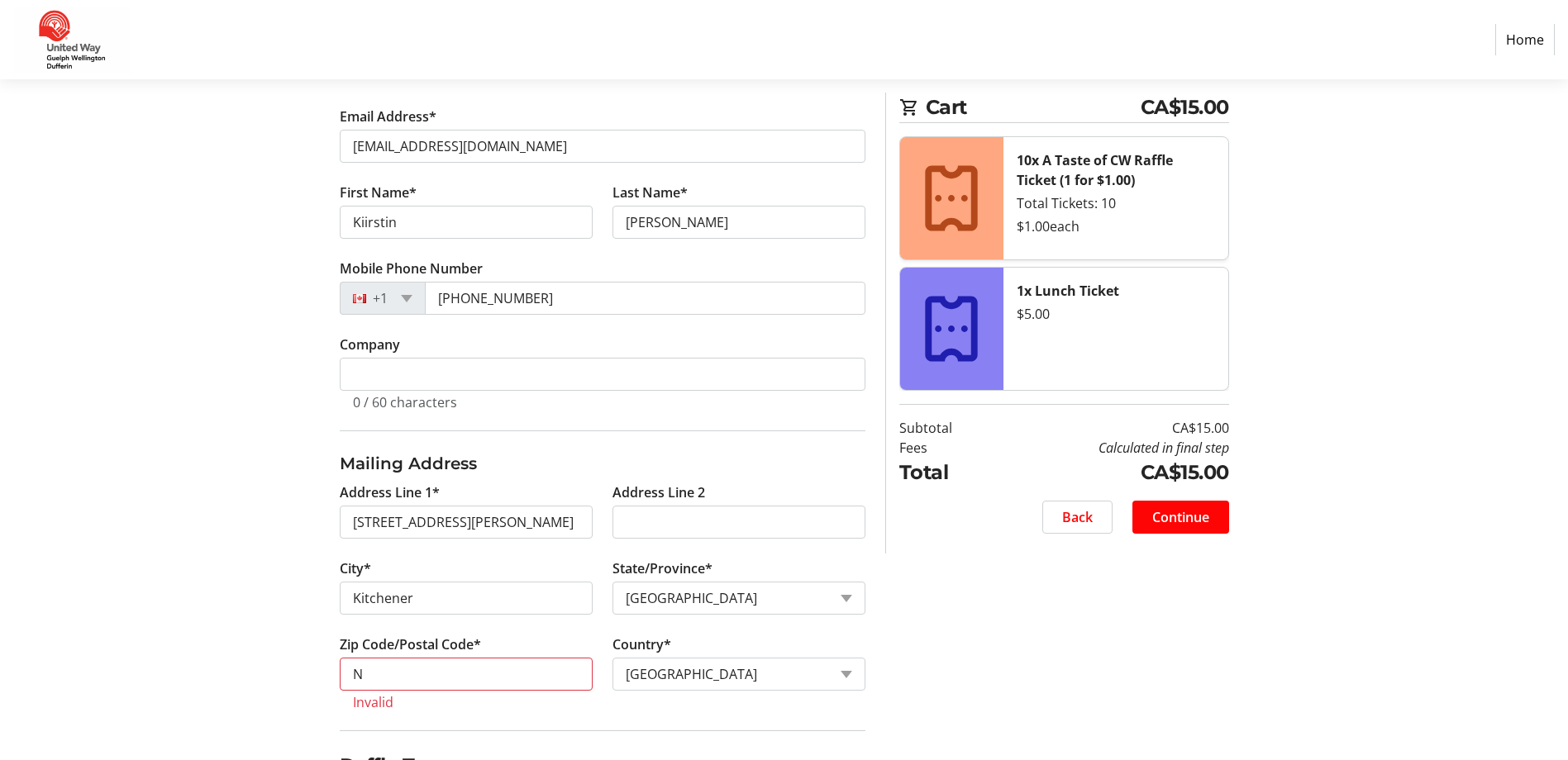
scroll to position [482, 0]
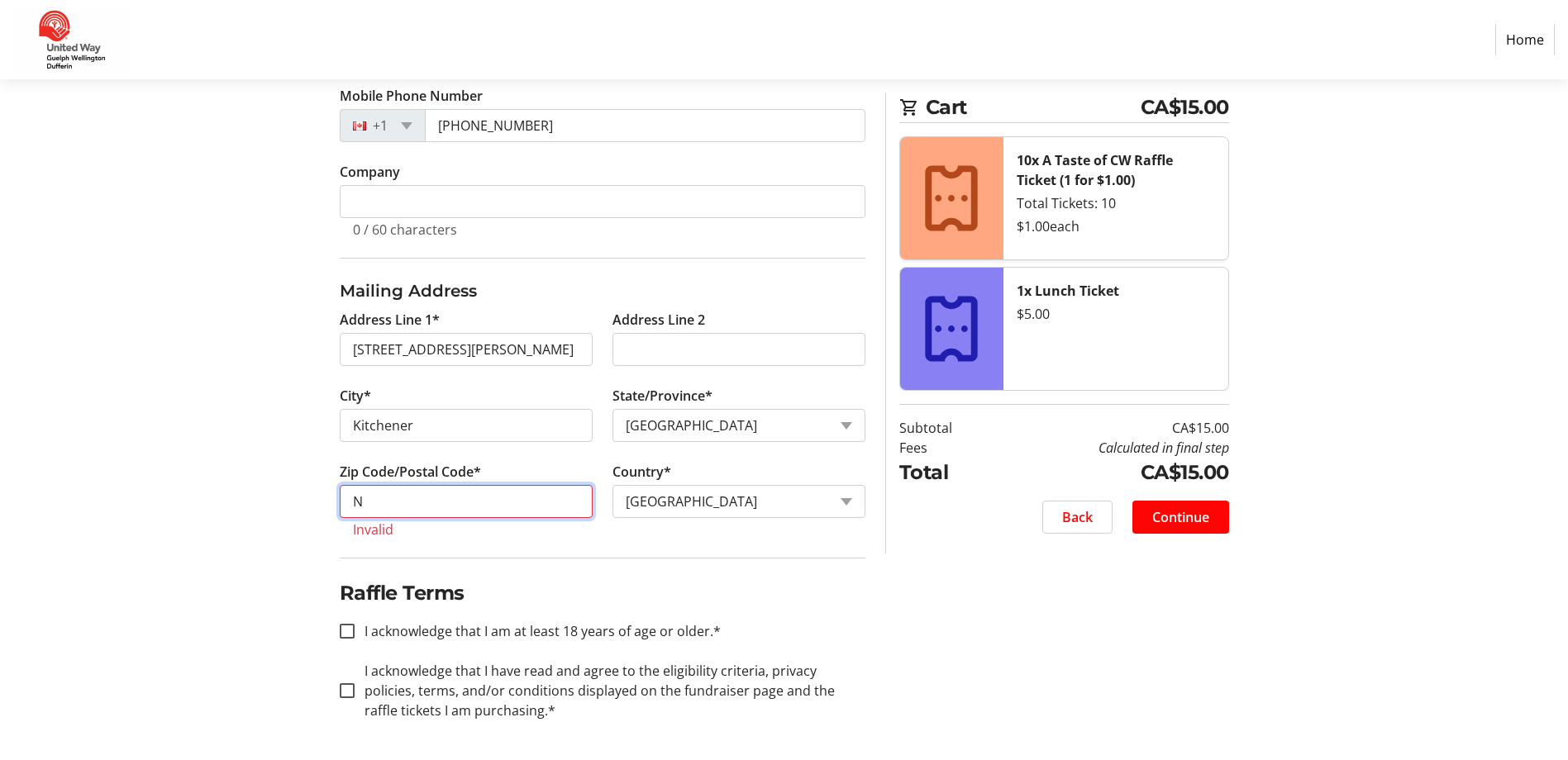
click at [385, 513] on input "N" at bounding box center [466, 502] width 253 height 33
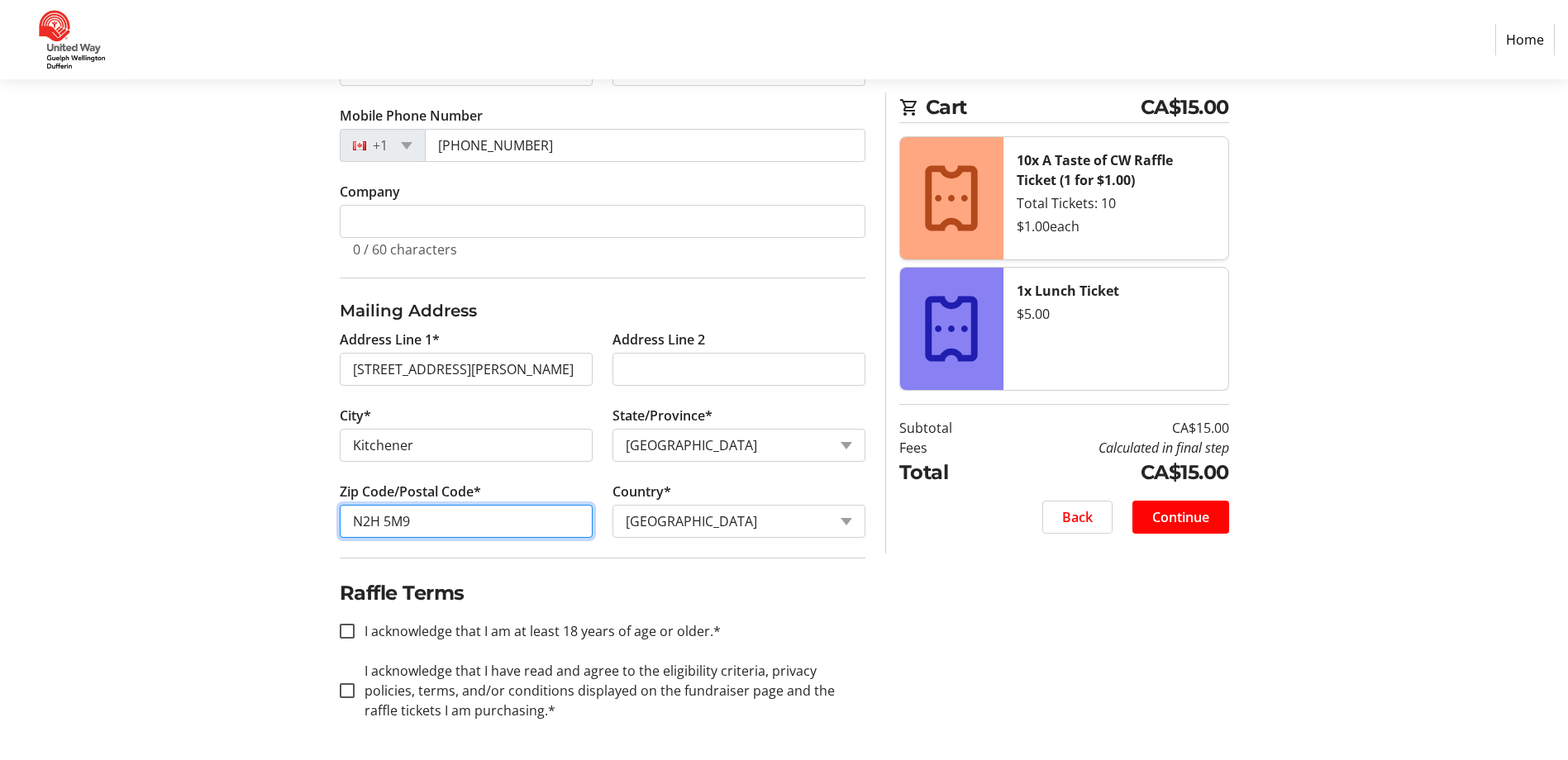
scroll to position [462, 0]
type input "N2H 5M9"
click at [213, 597] on section "Purchase Step 1 of 5 Cart CA$15.00 10x A Taste of CW Raffle Ticket (1 for $1.00…" at bounding box center [784, 188] width 1568 height 1143
click at [324, 628] on div "Log In to Your Account (Optional) Or continue below to checkout as a guest. Log…" at bounding box center [784, 257] width 1091 height 1006
click at [341, 630] on input "I acknowledge that I am at least 18 years of age or older.*" at bounding box center [347, 632] width 15 height 15
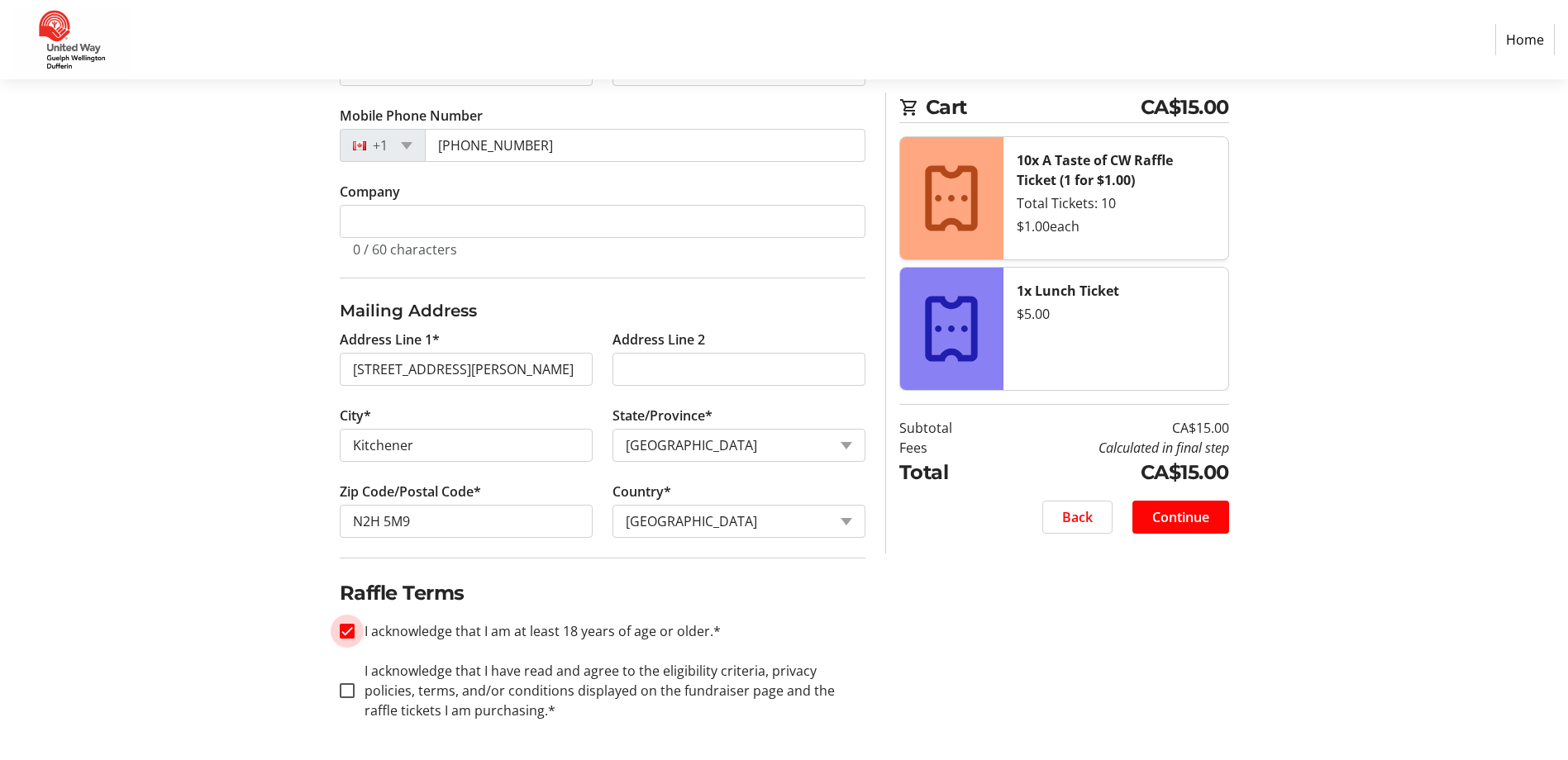
checkbox input "true"
click at [341, 685] on input "I acknowledge that I have read and agree to the eligibility criteria, privacy p…" at bounding box center [347, 691] width 15 height 15
checkbox input "true"
click at [1125, 707] on div "Log In to Your Account (Optional) Or continue below to checkout as a guest. Log…" at bounding box center [784, 257] width 1091 height 1006
click at [1181, 521] on span "Continue" at bounding box center [1180, 517] width 57 height 19
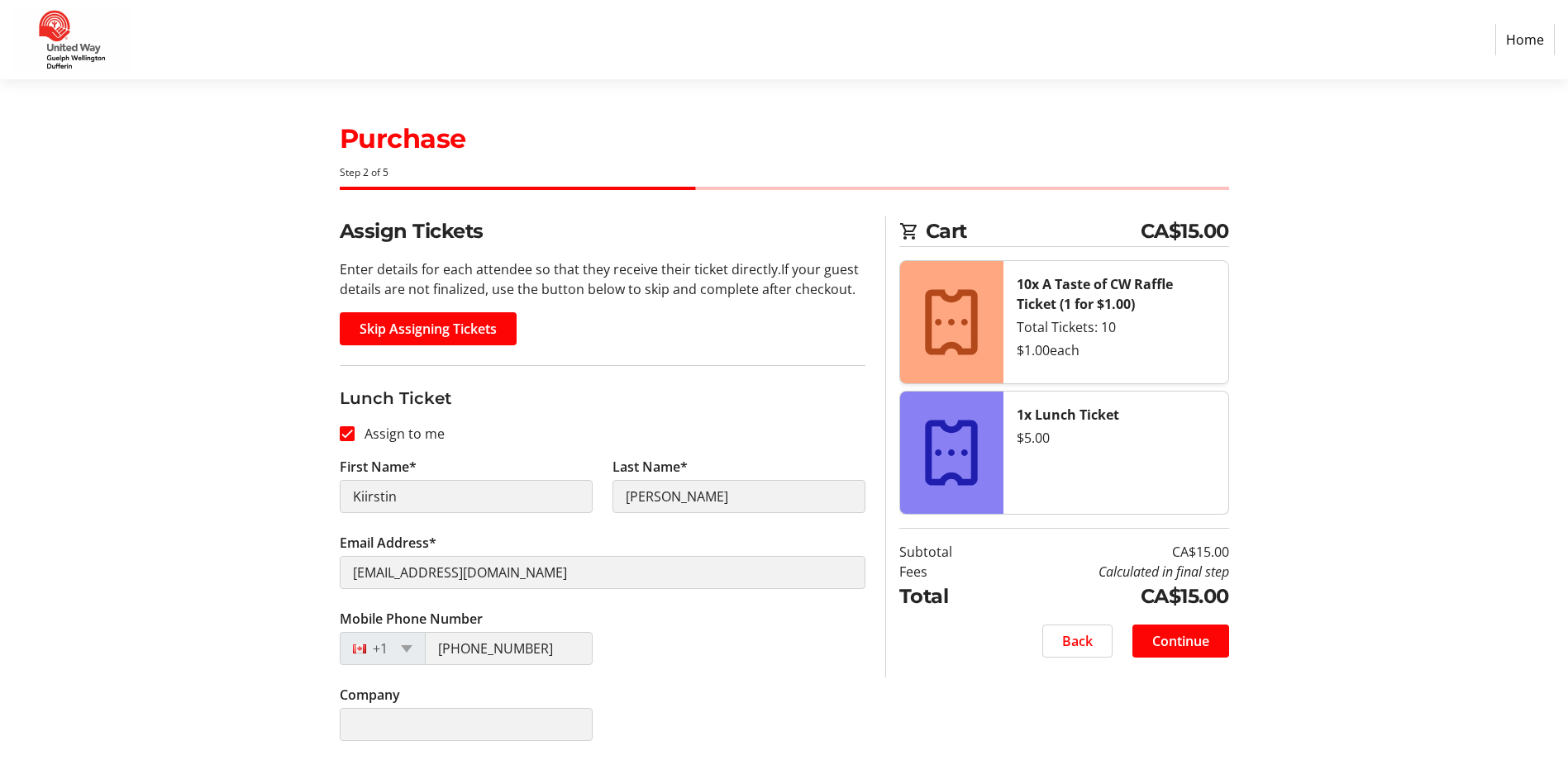
scroll to position [1, 0]
click at [1202, 648] on span "Continue" at bounding box center [1180, 640] width 57 height 19
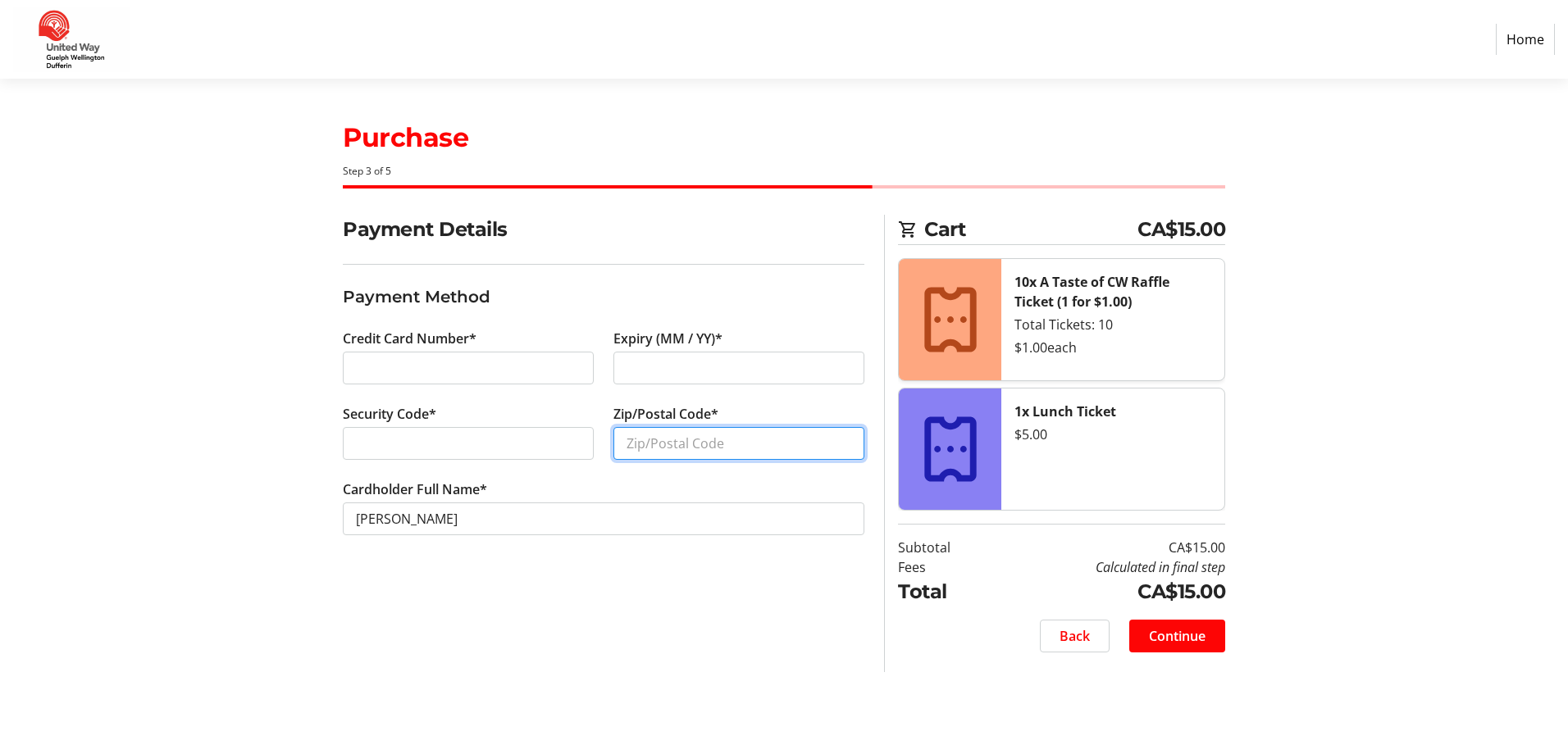
click at [657, 436] on input "Zip/Postal Code*" at bounding box center [739, 443] width 251 height 33
type input "N2H 5M9"
click at [314, 554] on div "Payment Details Payment Method Credit Card Number* Expiry (MM / YY)* Security C…" at bounding box center [784, 444] width 1083 height 457
click at [1166, 635] on span "Continue" at bounding box center [1177, 635] width 56 height 19
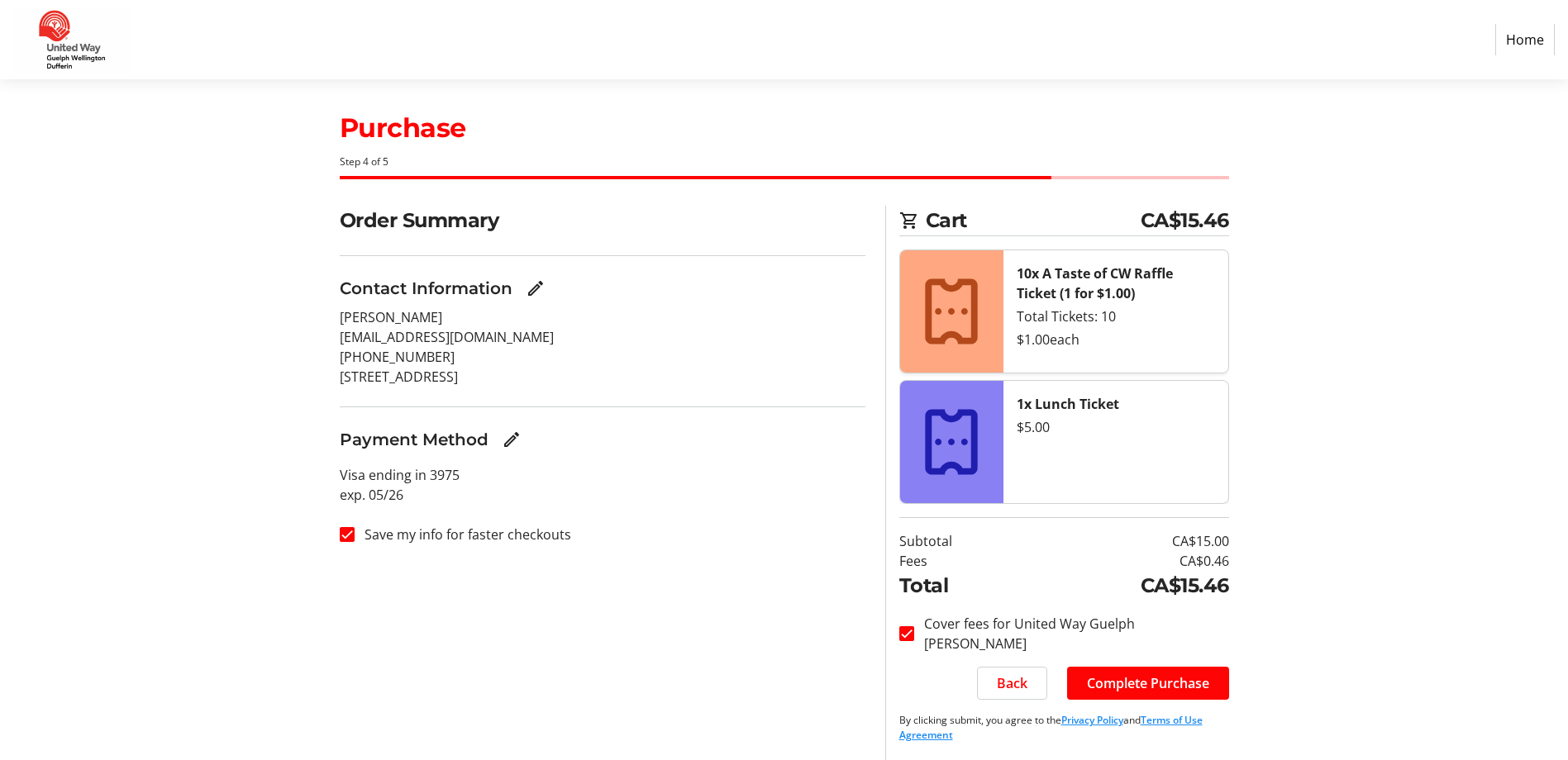
scroll to position [14, 0]
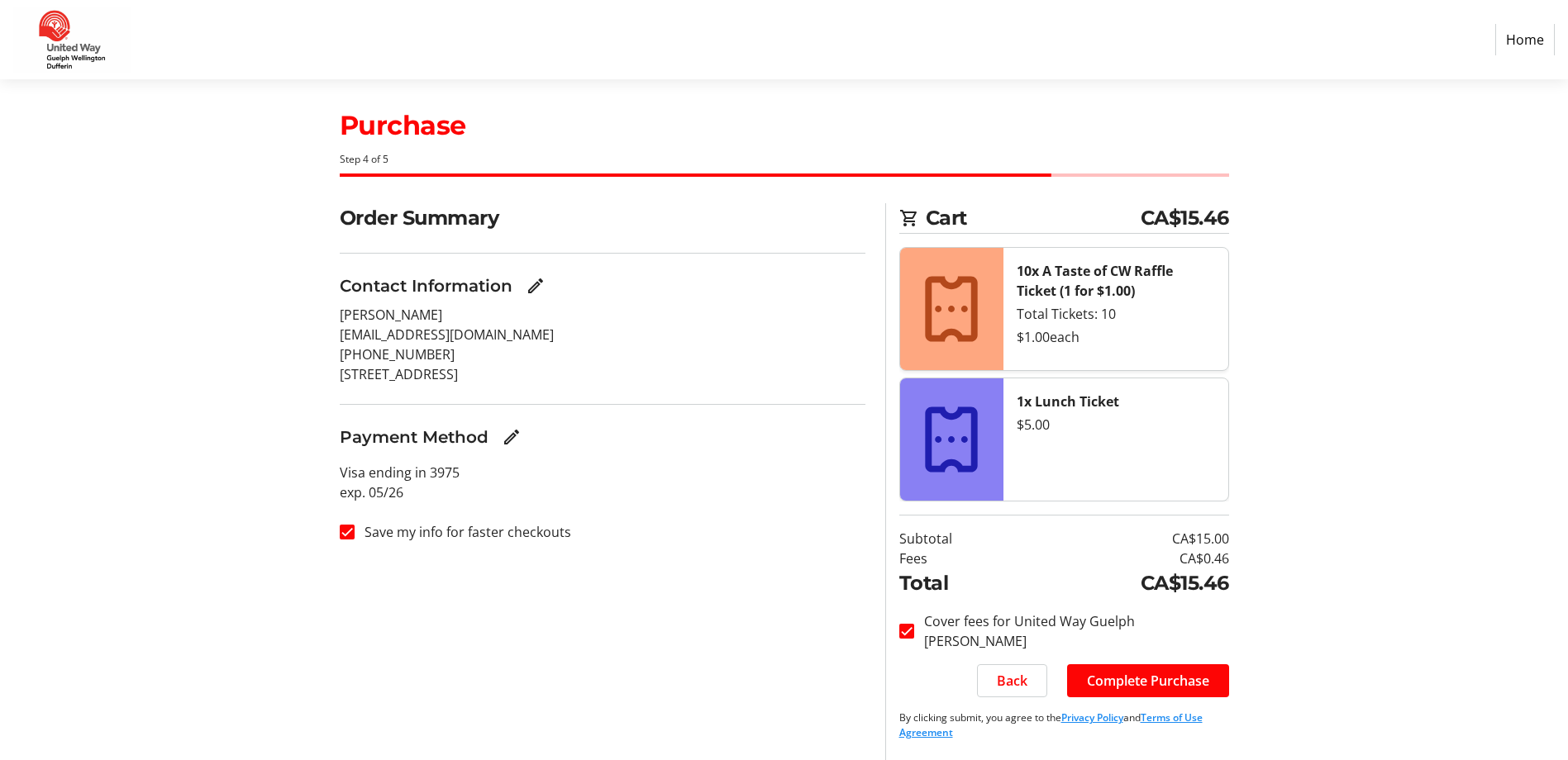
click at [496, 536] on label "Save my info for faster checkouts" at bounding box center [463, 532] width 217 height 19
click at [355, 536] on input "Save my info for faster checkouts" at bounding box center [347, 532] width 15 height 15
checkbox input "false"
click at [1200, 689] on span "Complete Purchase" at bounding box center [1148, 680] width 122 height 19
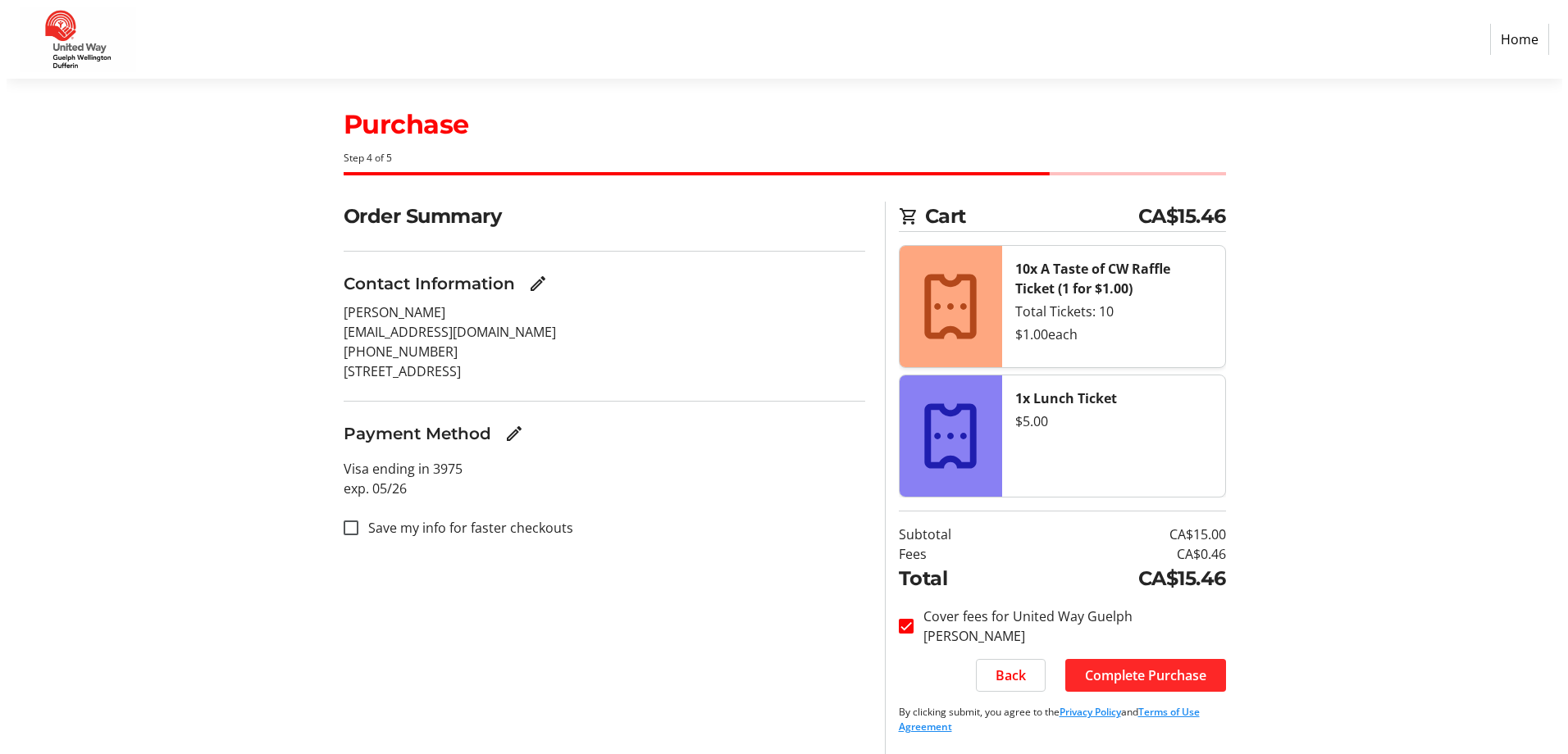
scroll to position [0, 0]
